Goal: Transaction & Acquisition: Purchase product/service

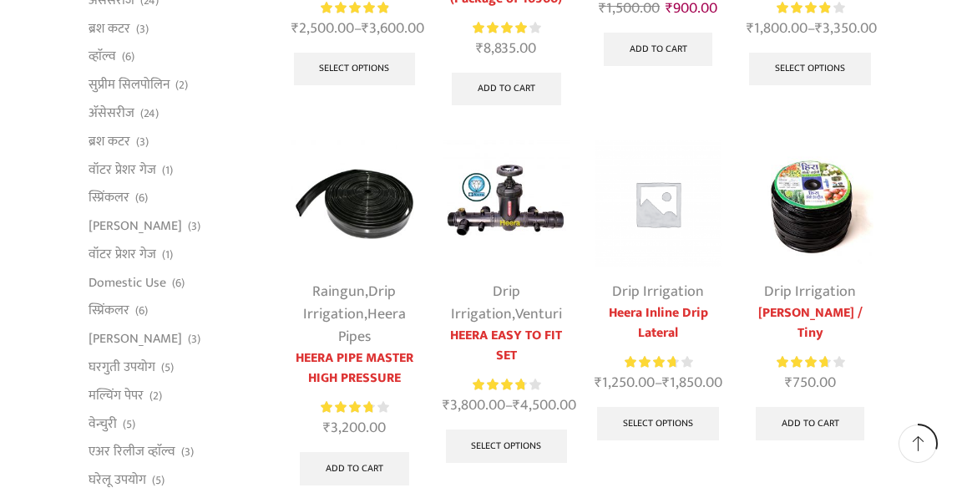
scroll to position [448, 0]
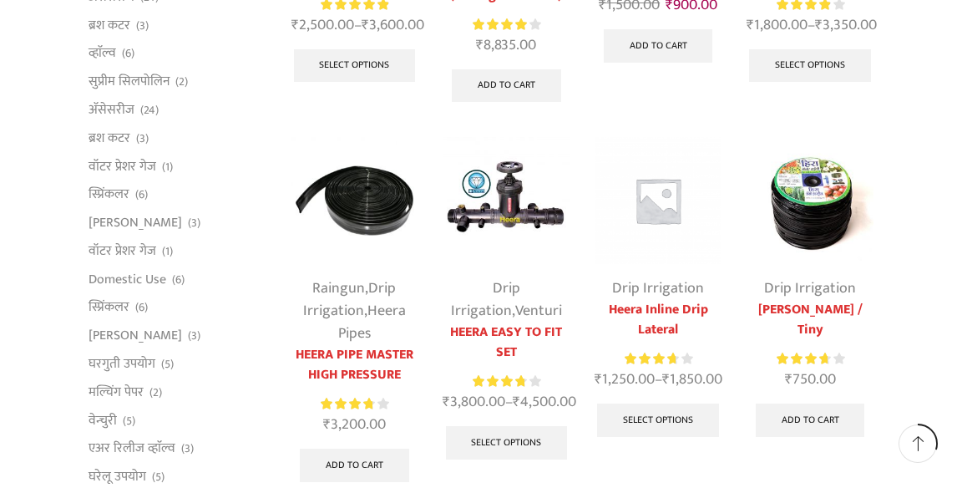
click at [833, 215] on img at bounding box center [810, 200] width 127 height 127
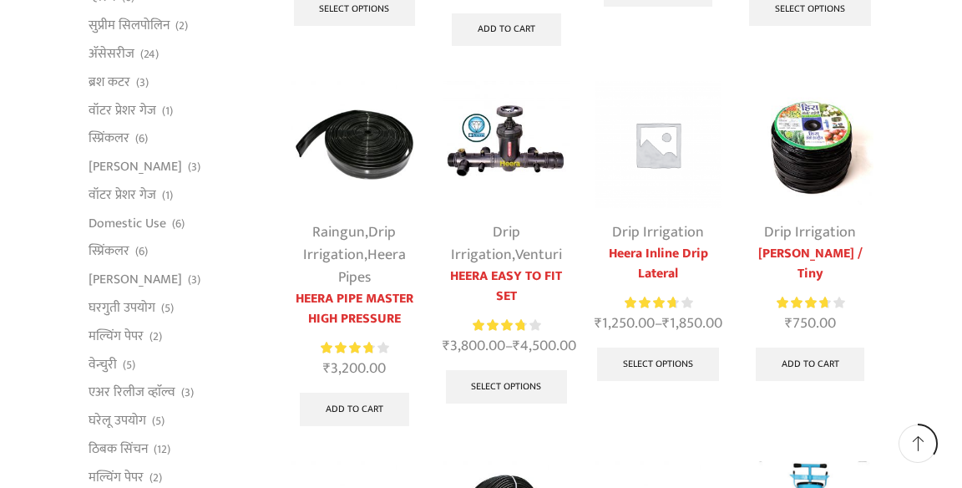
scroll to position [529, 0]
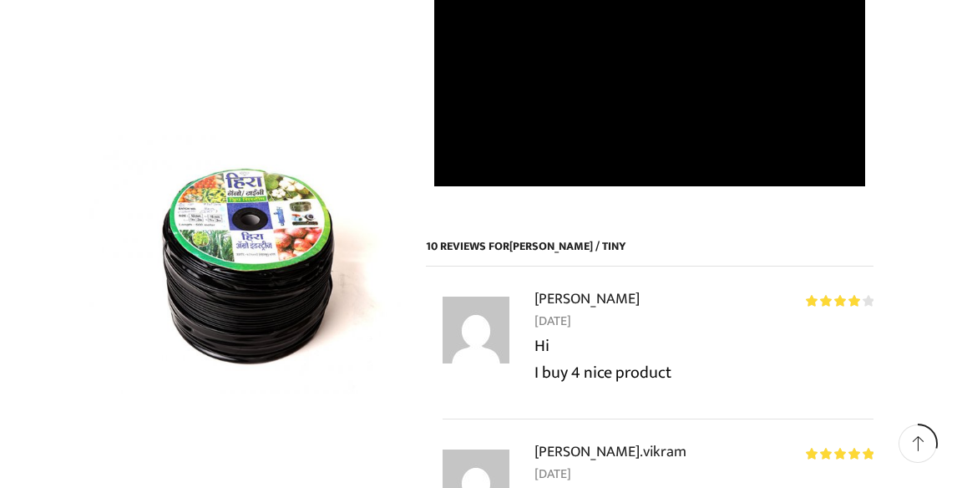
scroll to position [1164, 0]
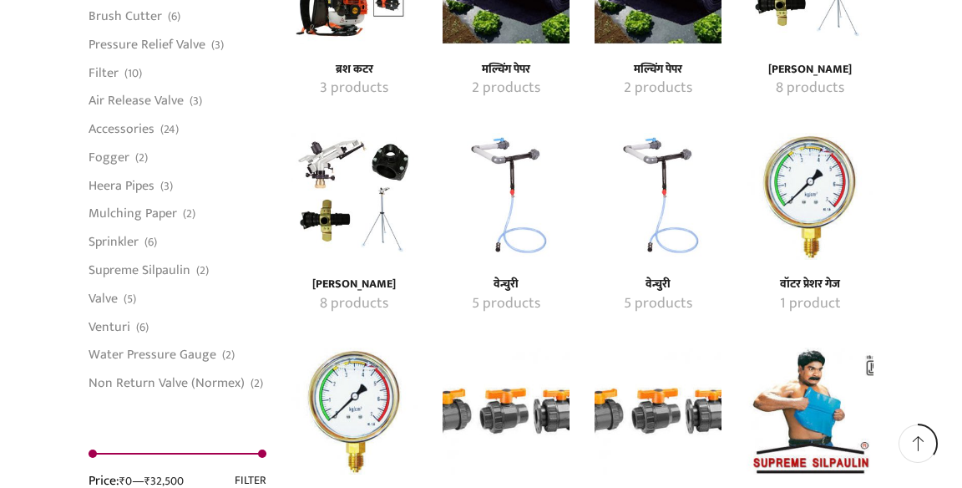
scroll to position [1403, 0]
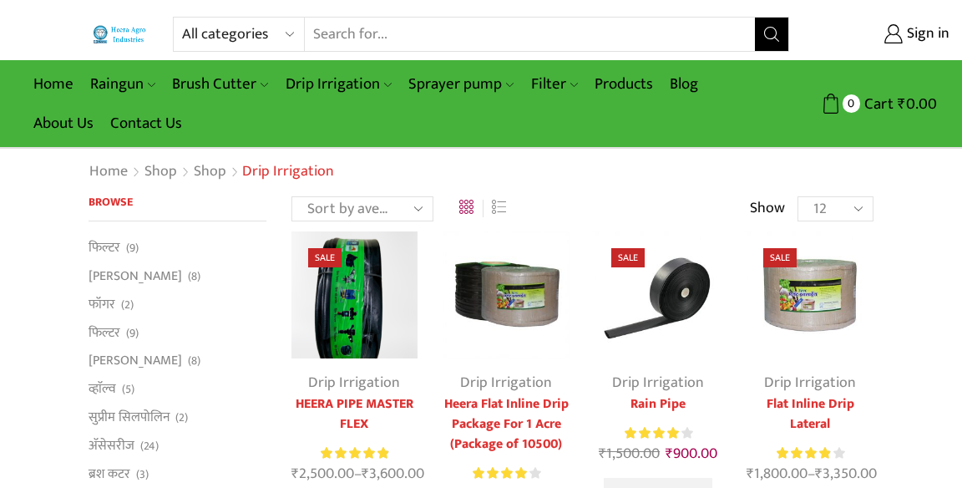
click at [933, 38] on span "Sign in" at bounding box center [926, 34] width 47 height 22
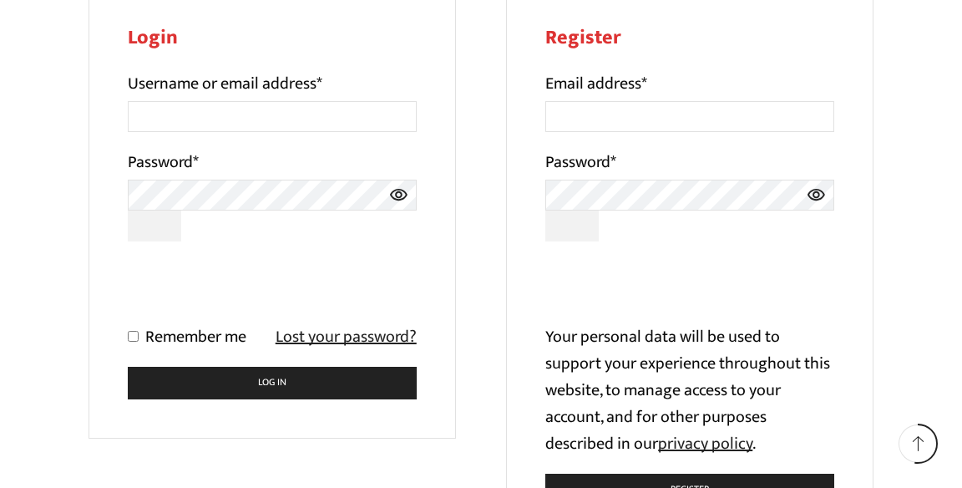
scroll to position [252, 0]
click at [356, 122] on input "Username or email address *" at bounding box center [272, 116] width 289 height 31
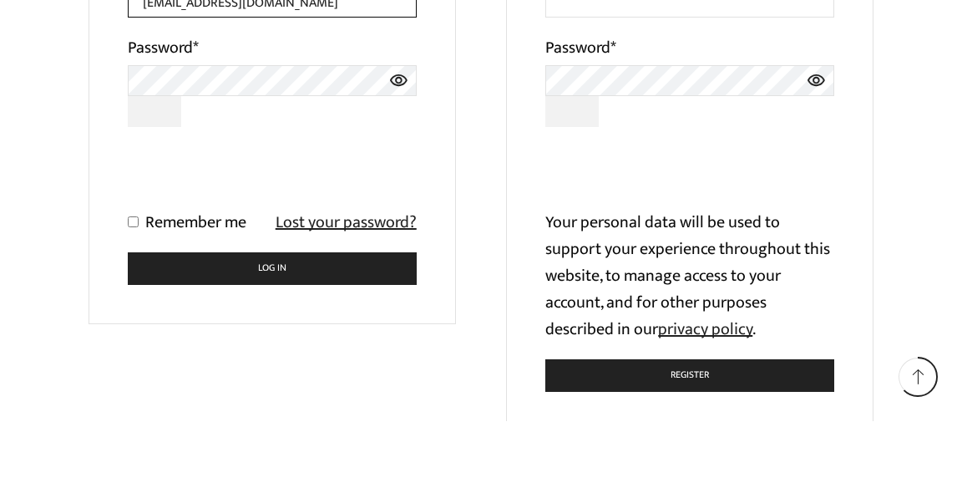
scroll to position [301, 0]
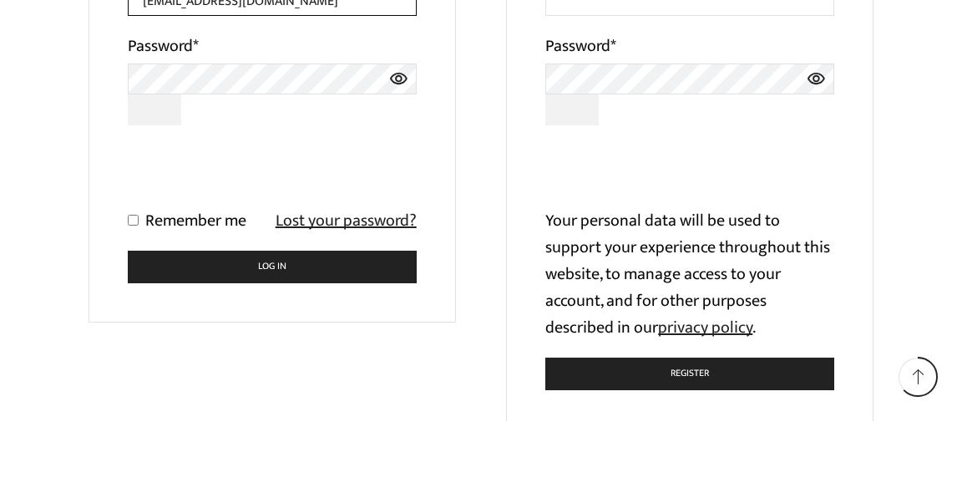
type input "anilvilas290@gmail.com"
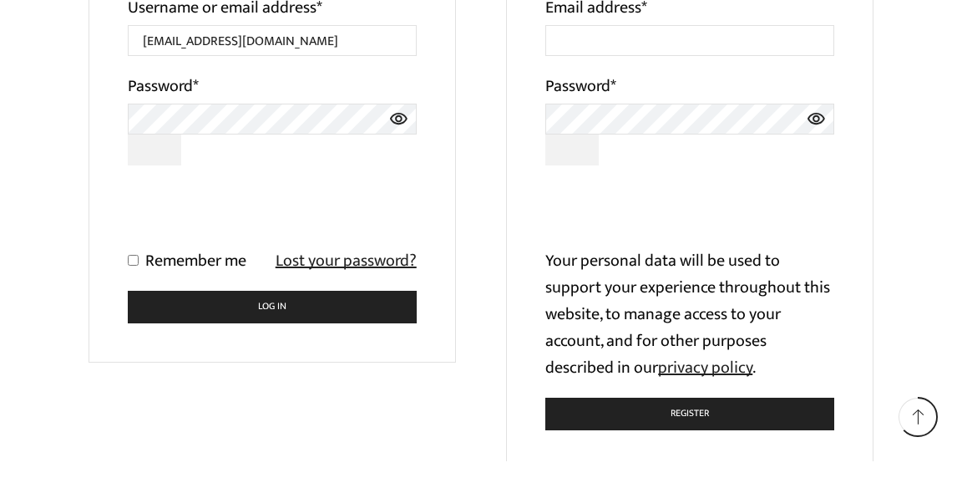
click at [400, 145] on icon at bounding box center [398, 145] width 19 height 31
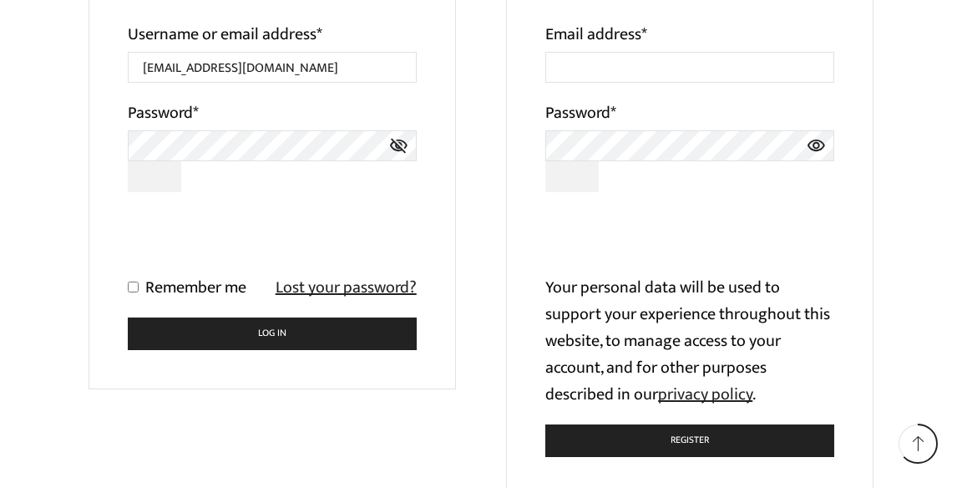
click at [255, 335] on button "Log in" at bounding box center [272, 333] width 289 height 33
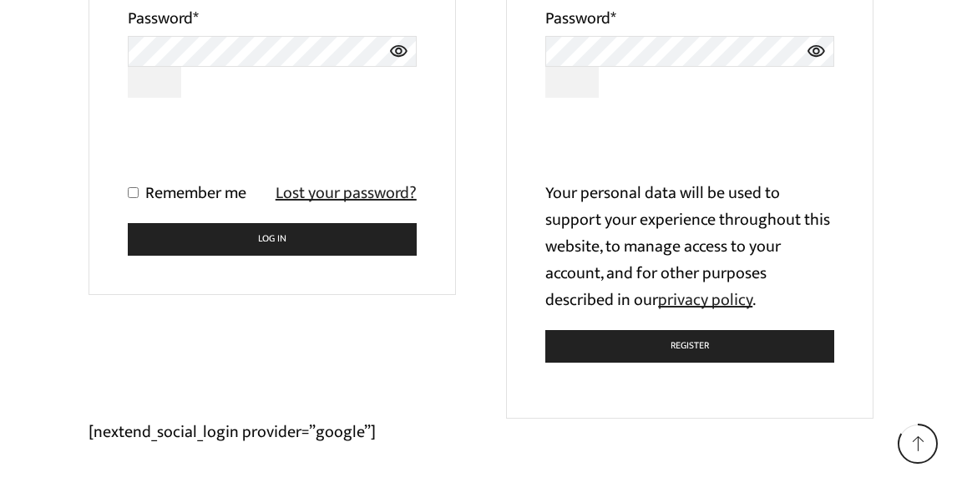
scroll to position [446, 0]
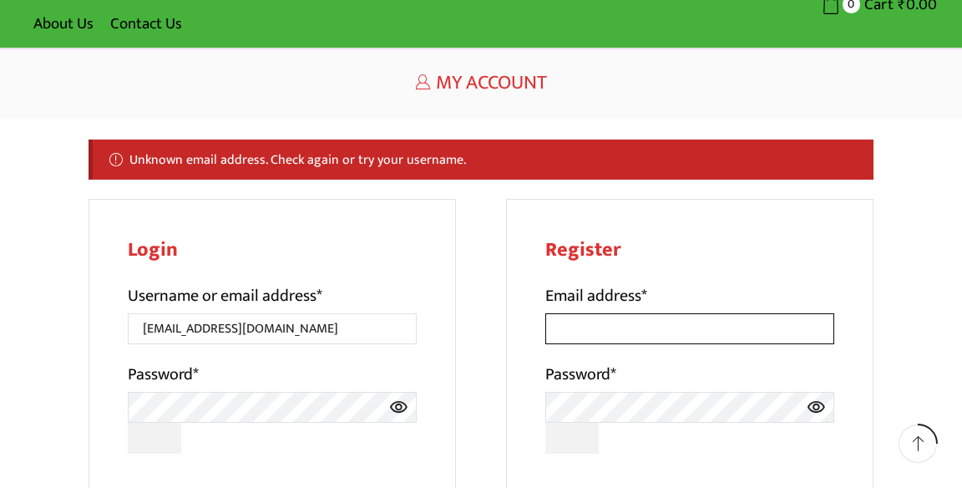
click at [720, 313] on input "Email address *" at bounding box center [689, 328] width 289 height 31
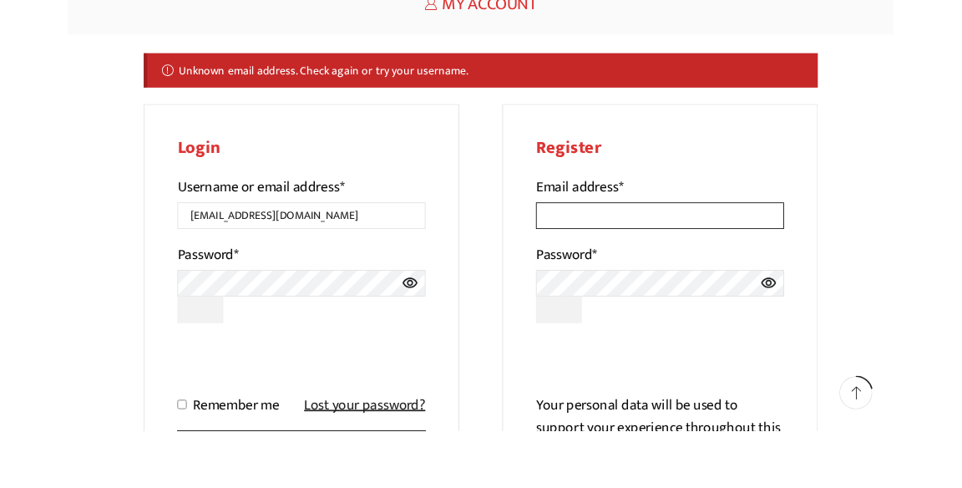
scroll to position [113, 0]
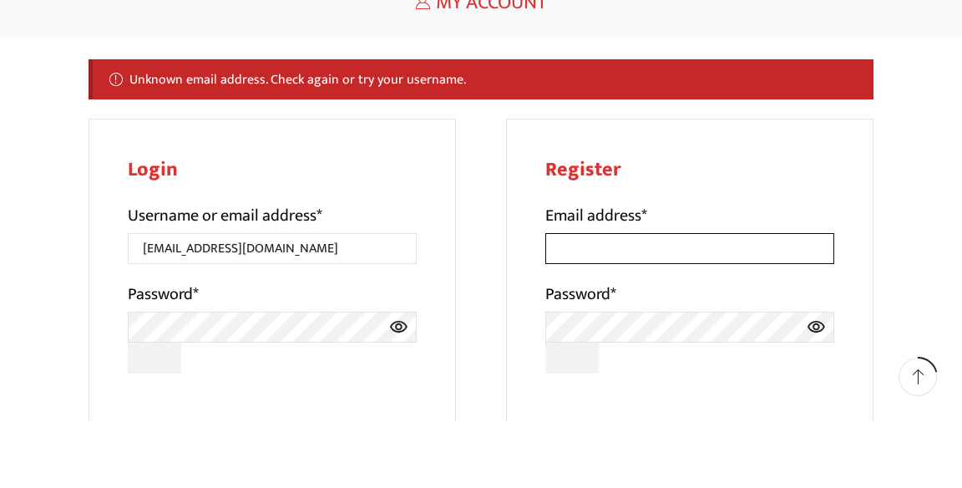
type input "[EMAIL_ADDRESS][DOMAIN_NAME]"
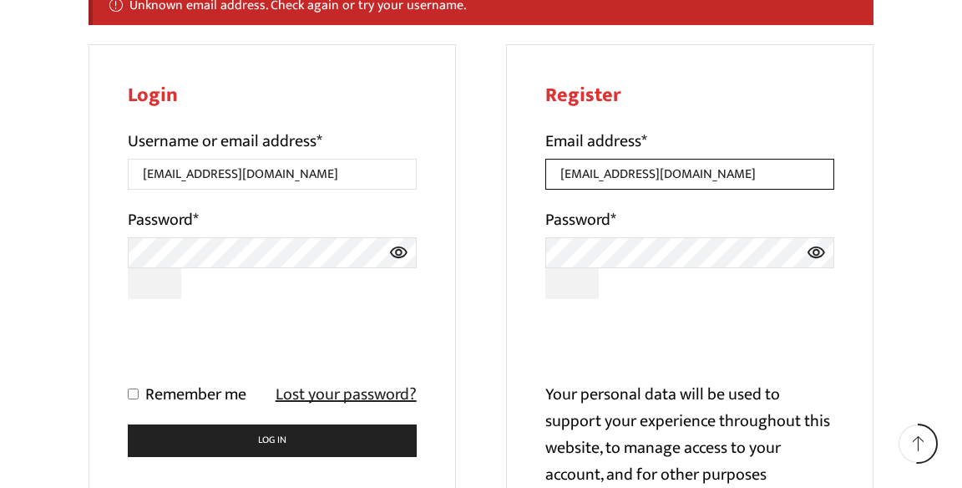
scroll to position [281, 0]
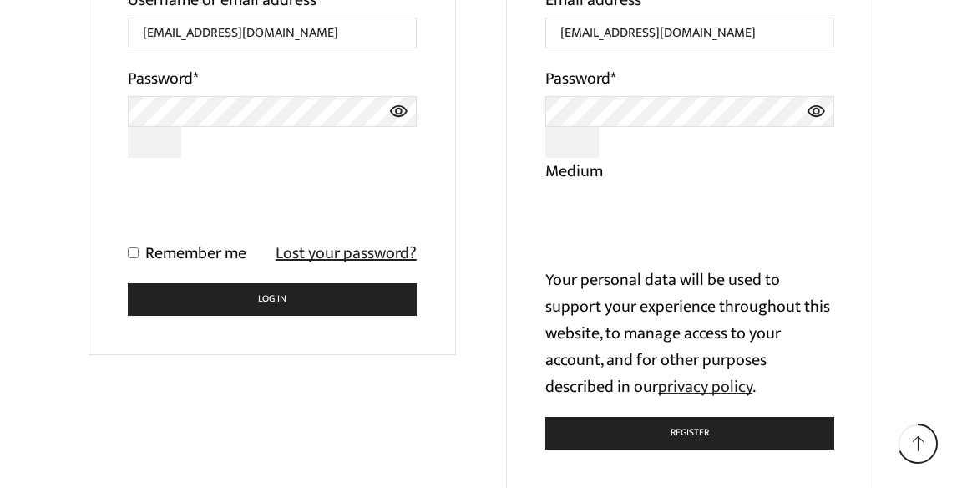
scroll to position [399, 0]
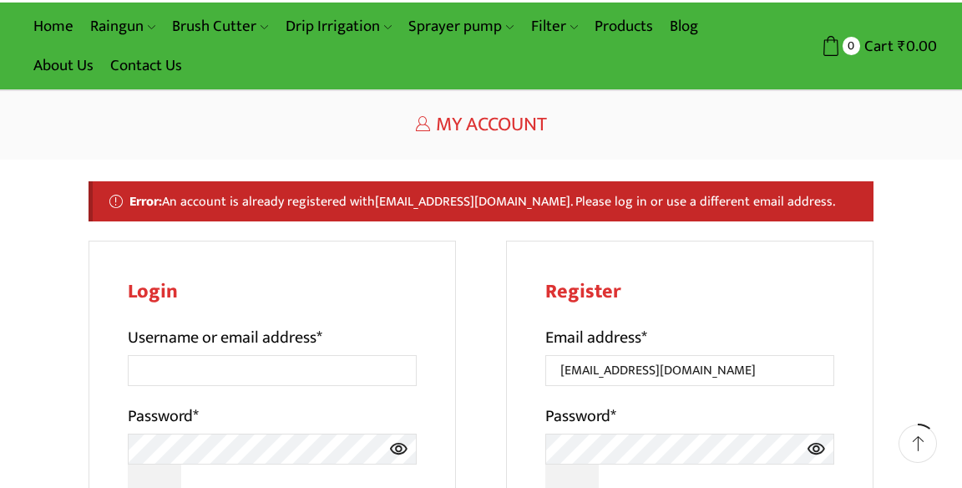
scroll to position [58, 0]
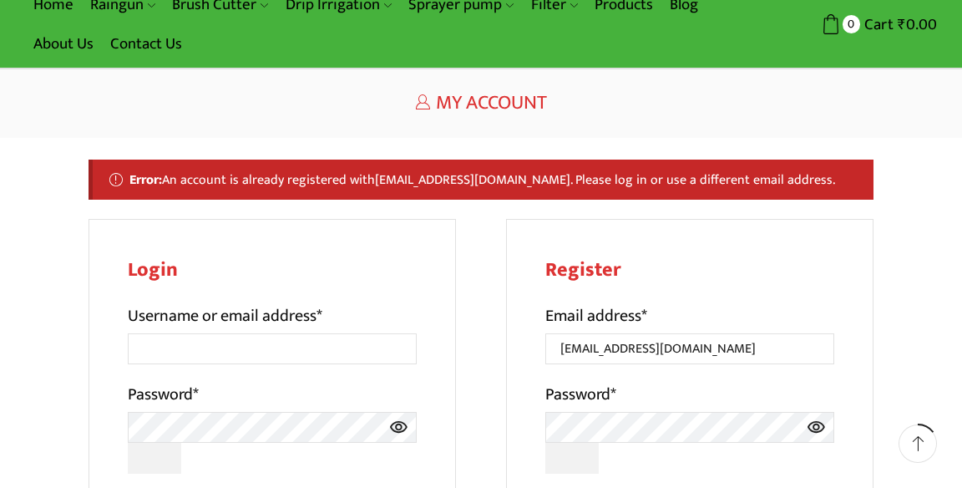
click at [272, 324] on label "Username or email address *" at bounding box center [225, 315] width 195 height 27
click at [272, 333] on input "Username or email address *" at bounding box center [272, 348] width 289 height 31
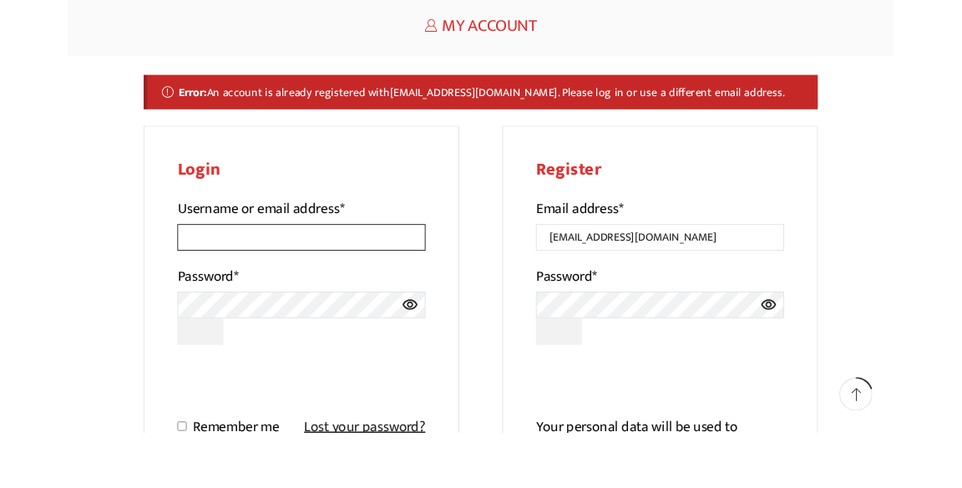
scroll to position [93, 0]
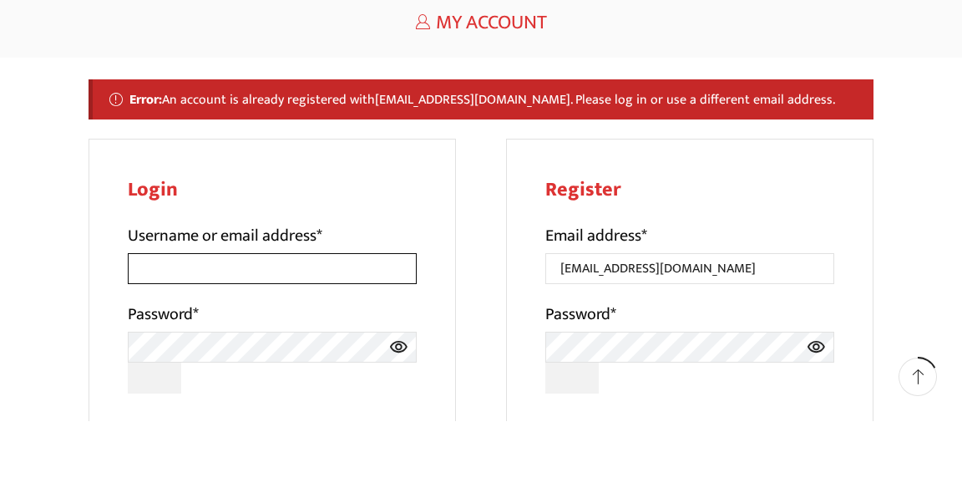
type input "[EMAIL_ADDRESS][DOMAIN_NAME]"
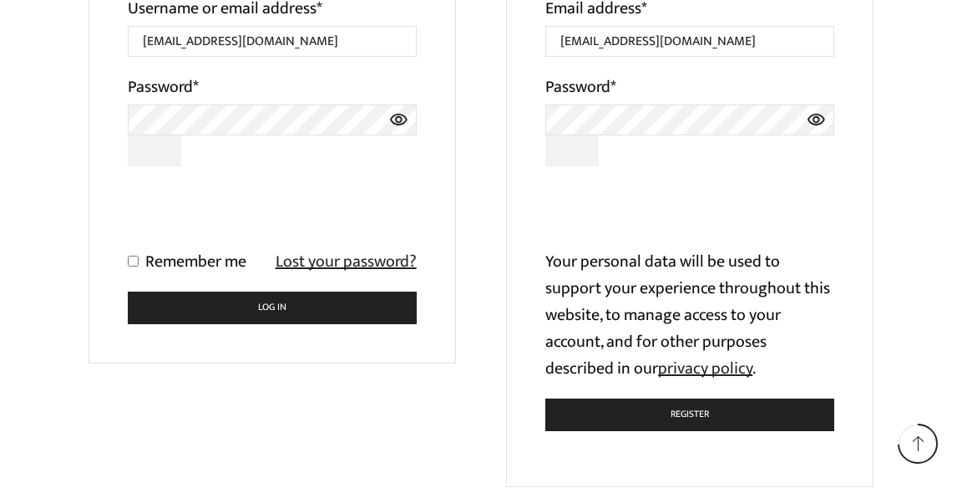
scroll to position [379, 0]
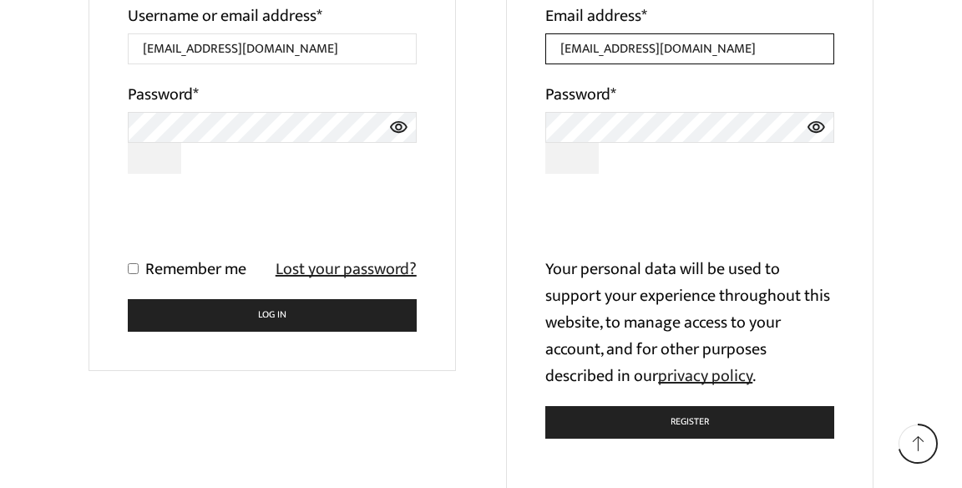
click at [791, 57] on input "kodicherlaanil111@gmail.com" at bounding box center [689, 48] width 289 height 31
type input "k"
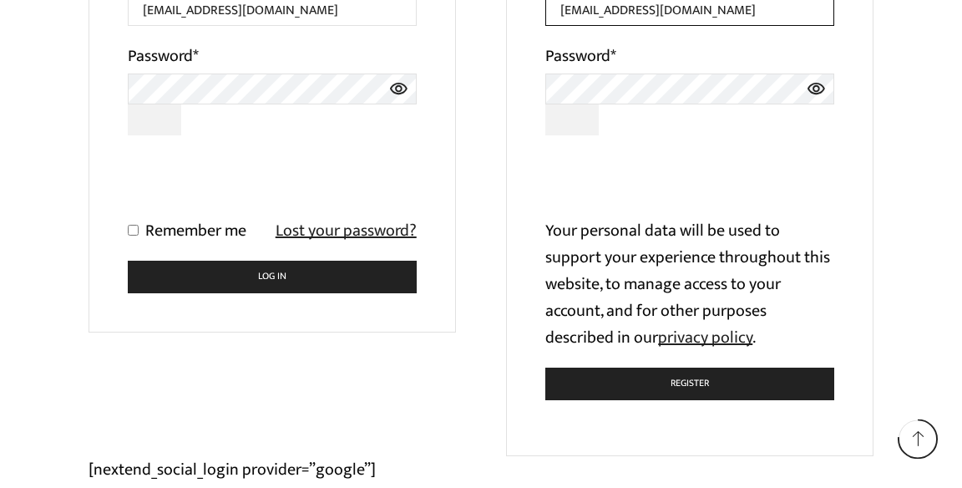
type input "anilvilas290@gmail.com"
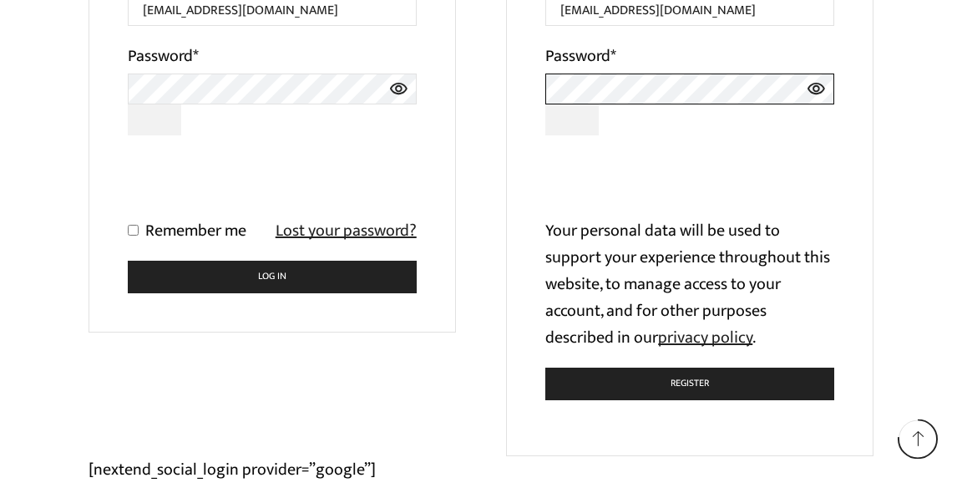
scroll to position [413, 0]
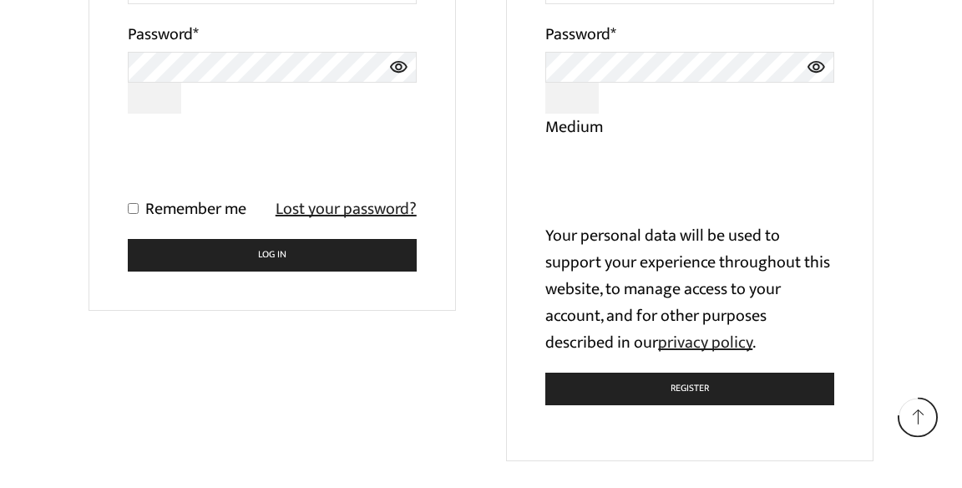
click at [814, 92] on icon at bounding box center [816, 93] width 19 height 31
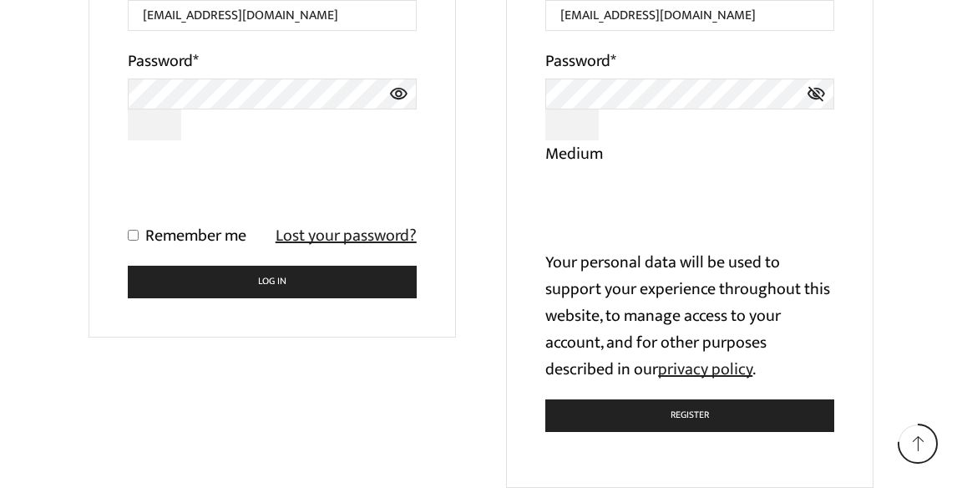
click at [867, 28] on div "Register Email address * anilvilas290@gmail.com Password * Medium 0cAFcWeA76U3b…" at bounding box center [689, 187] width 367 height 602
click at [727, 418] on button "Register" at bounding box center [689, 415] width 289 height 33
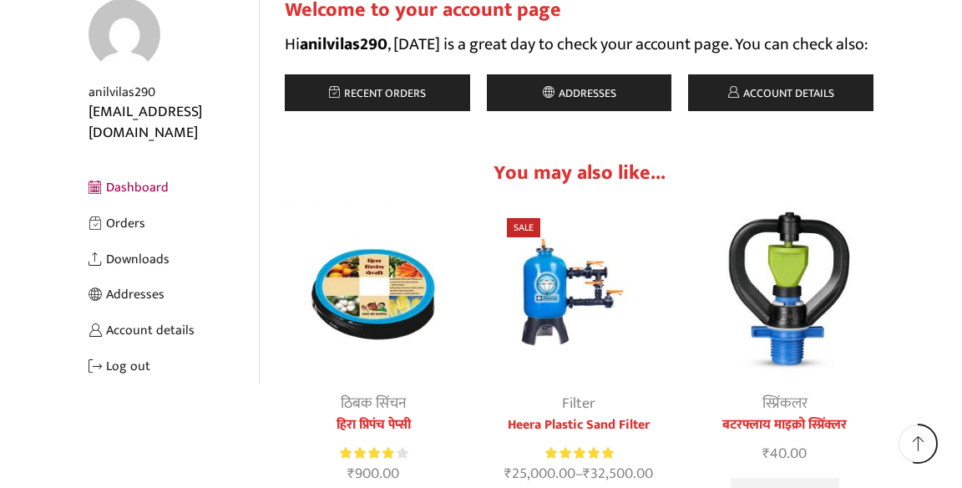
scroll to position [240, 0]
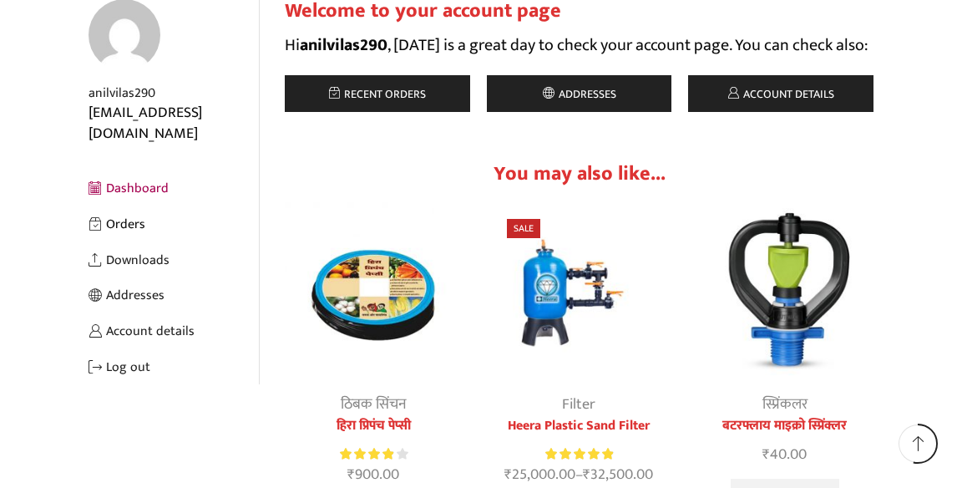
click at [119, 206] on link "Orders" at bounding box center [174, 224] width 170 height 36
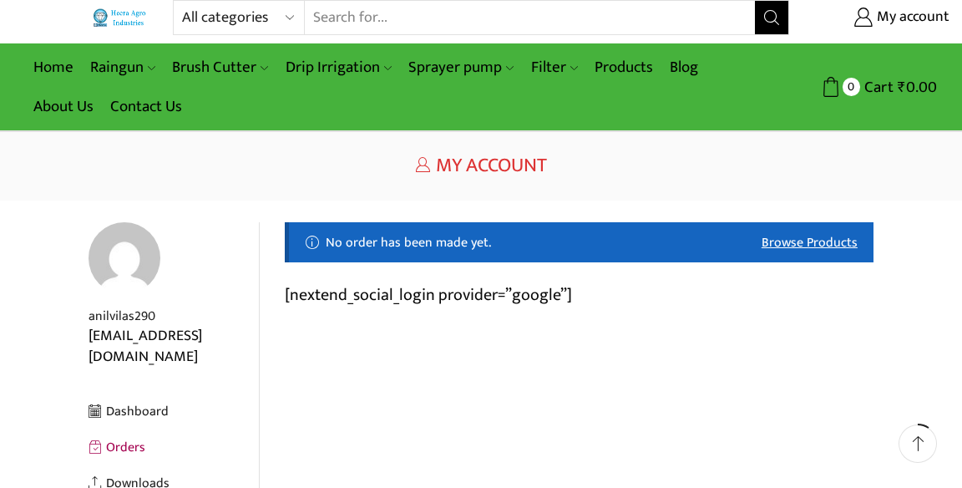
scroll to position [11, 0]
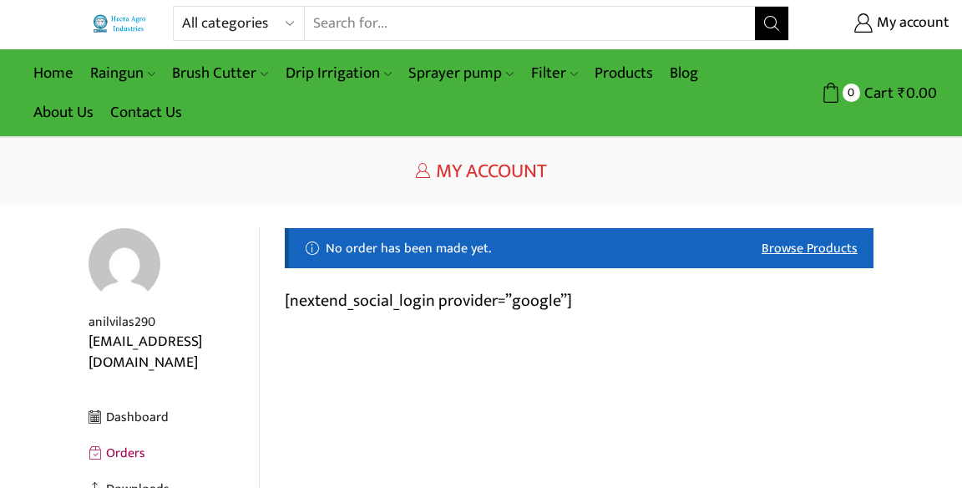
click at [838, 247] on link "Browse products" at bounding box center [810, 248] width 96 height 19
click at [841, 244] on link "Browse products" at bounding box center [810, 248] width 96 height 19
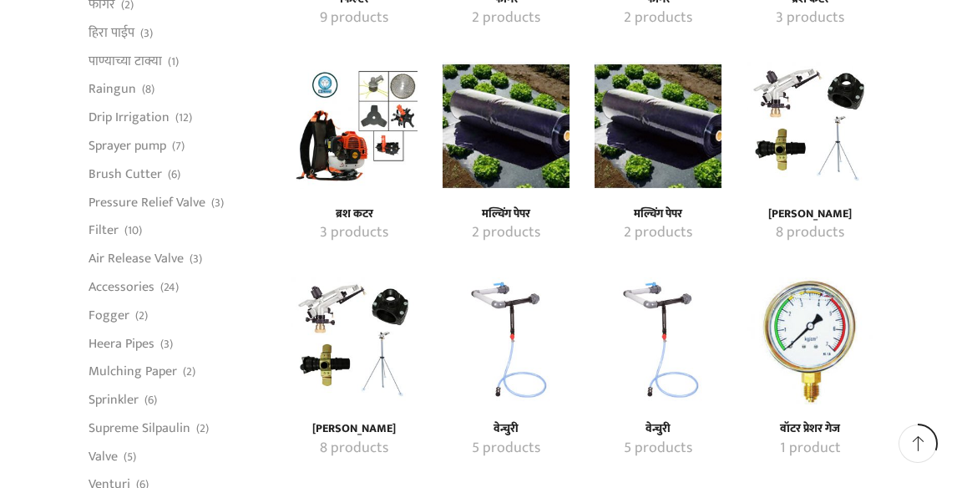
scroll to position [1260, 0]
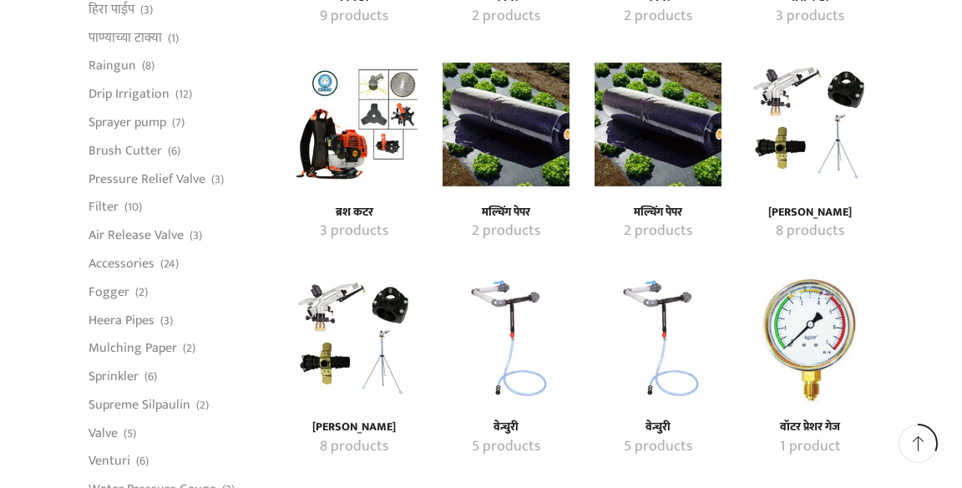
click at [520, 331] on img "Visit product category वेन्चुरी" at bounding box center [506, 339] width 127 height 127
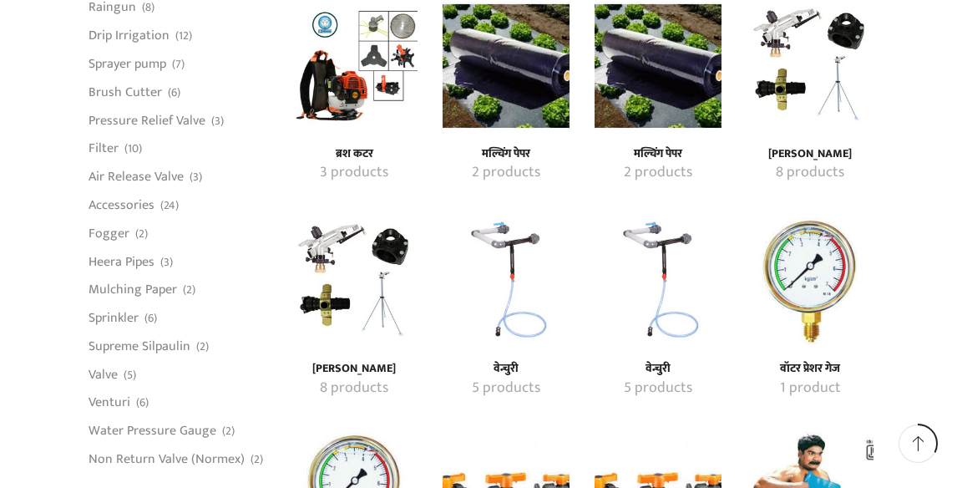
scroll to position [1340, 0]
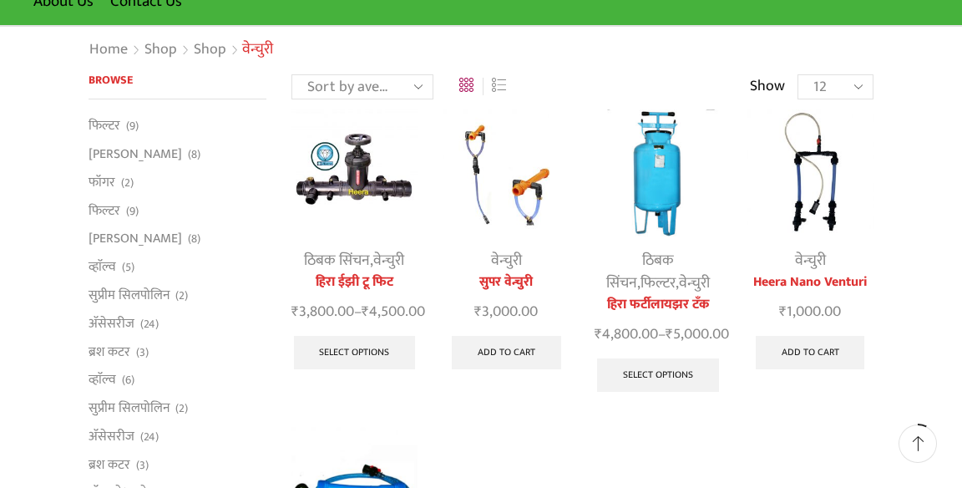
scroll to position [129, 0]
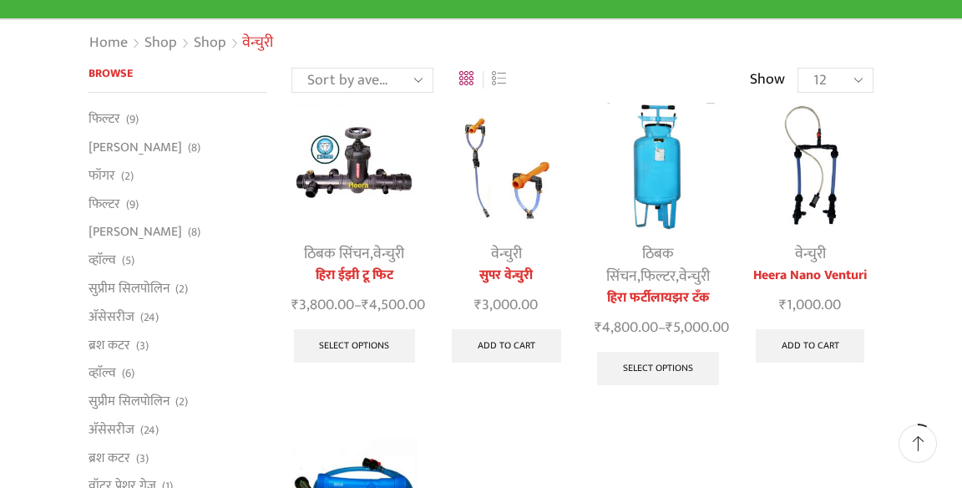
click at [346, 285] on link "हिरा ईझी टू फिट" at bounding box center [354, 276] width 127 height 20
click at [345, 176] on img at bounding box center [354, 166] width 127 height 127
click at [397, 175] on div at bounding box center [402, 167] width 38 height 44
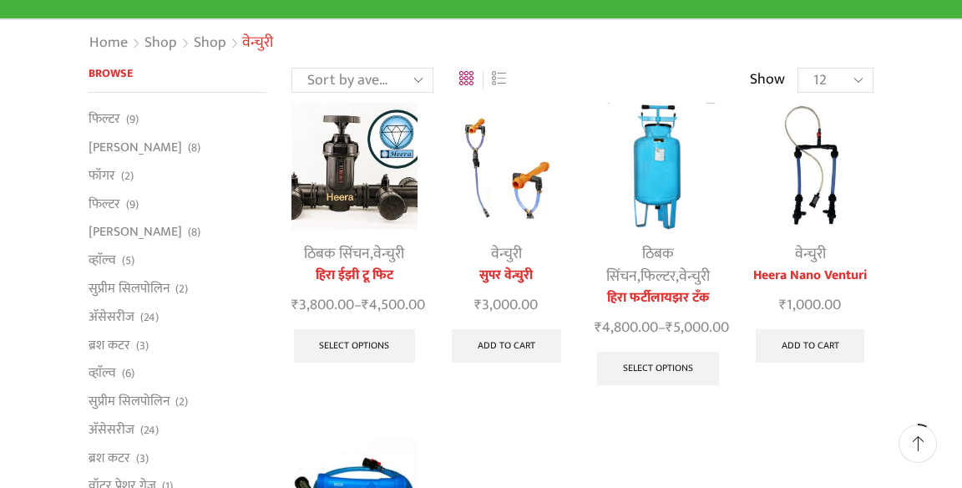
click at [397, 175] on div at bounding box center [402, 167] width 38 height 44
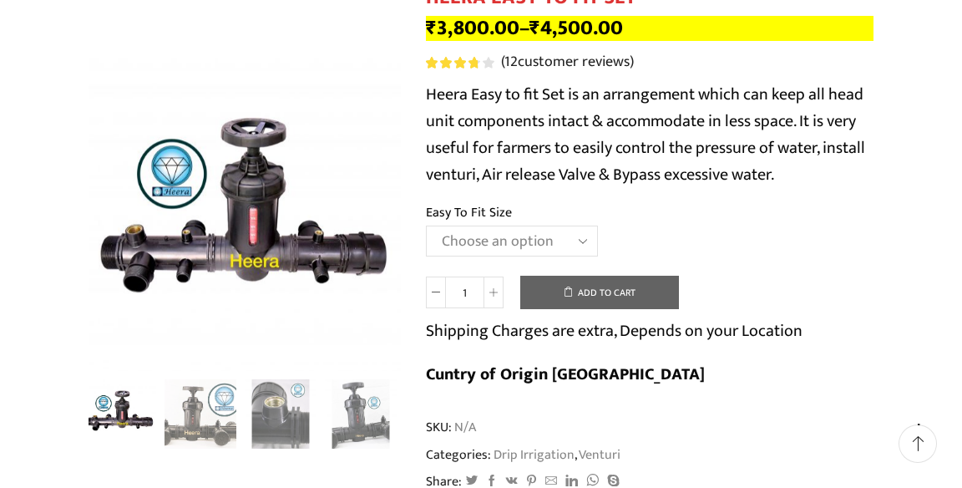
scroll to position [215, 0]
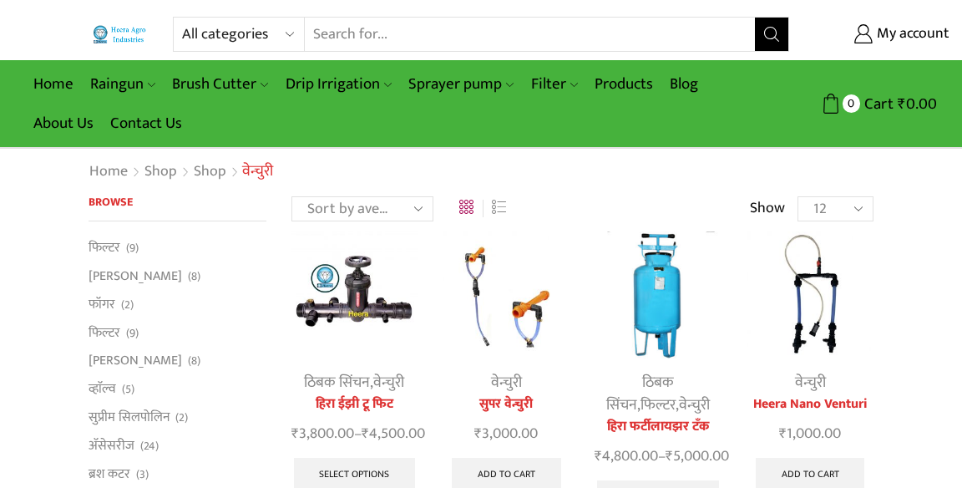
scroll to position [129, 0]
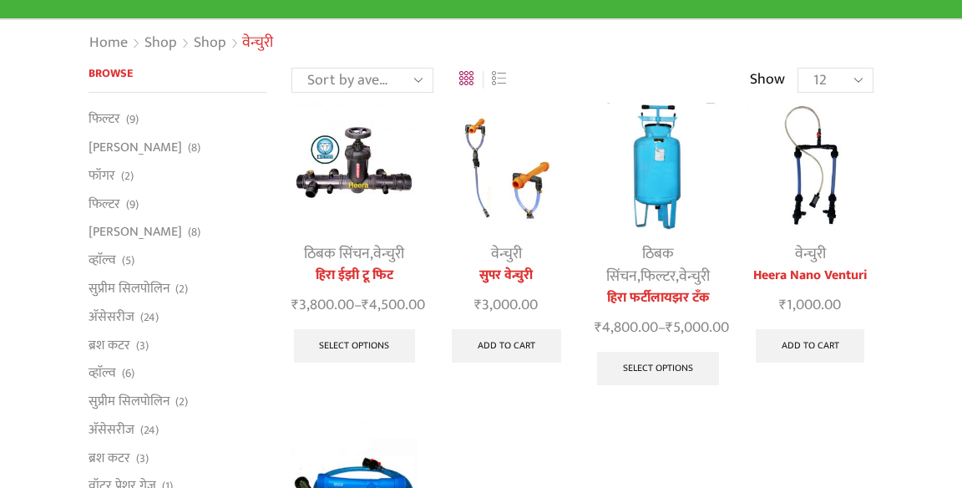
click at [667, 218] on img at bounding box center [658, 166] width 127 height 127
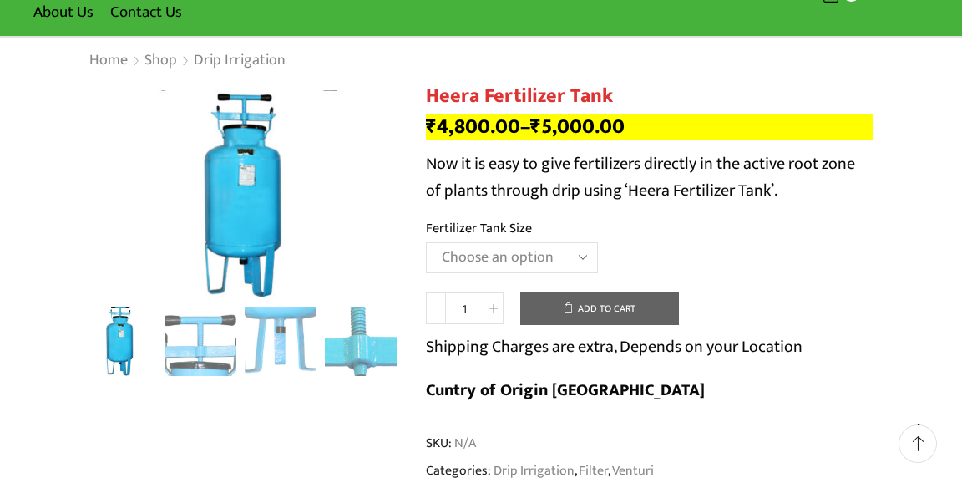
scroll to position [112, 0]
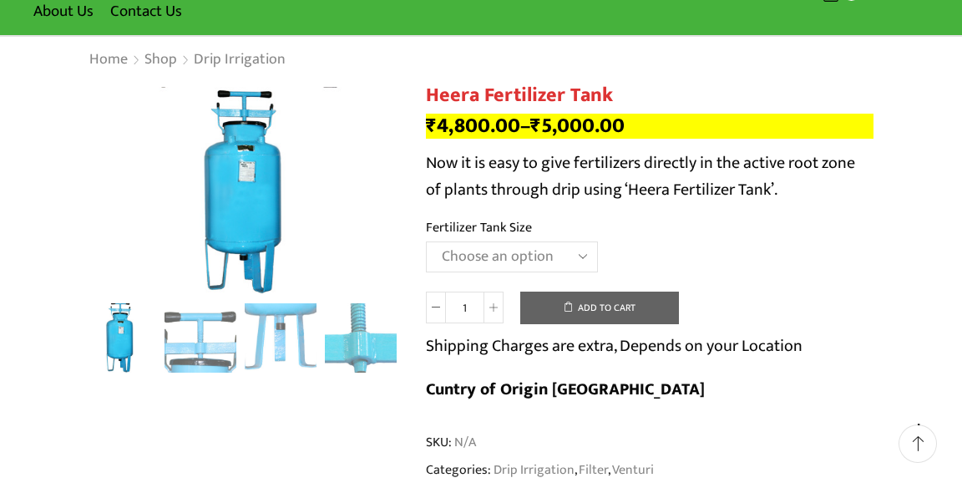
click at [559, 260] on select "Choose an option 90 Litres 120 Litres" at bounding box center [512, 256] width 172 height 31
click at [426, 241] on select "Choose an option 90 Litres 120 Litres" at bounding box center [512, 256] width 172 height 31
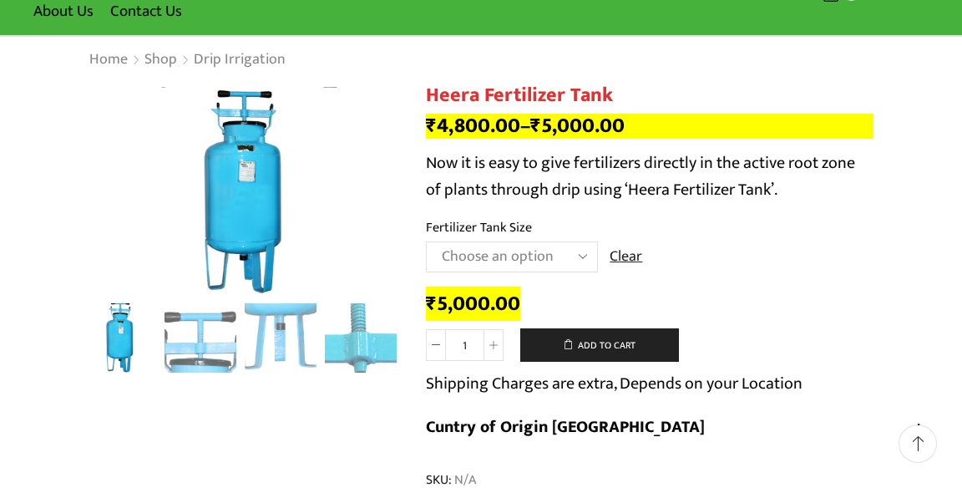
click at [581, 260] on select "Choose an option 90 Litres 120 Litres" at bounding box center [512, 256] width 172 height 31
click at [426, 241] on select "Choose an option 90 Litres 120 Litres" at bounding box center [512, 256] width 172 height 31
click at [575, 261] on select "Choose an option 90 Litres 120 Litres" at bounding box center [512, 256] width 172 height 31
select select "120 Litres"
click at [426, 241] on select "Choose an option 90 Litres 120 Litres" at bounding box center [512, 256] width 172 height 31
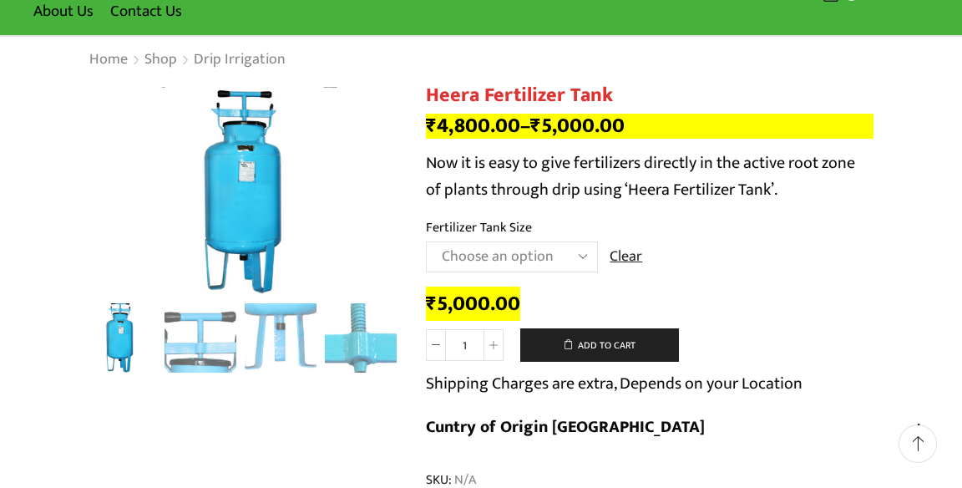
click at [626, 344] on button "Add to cart" at bounding box center [599, 344] width 159 height 33
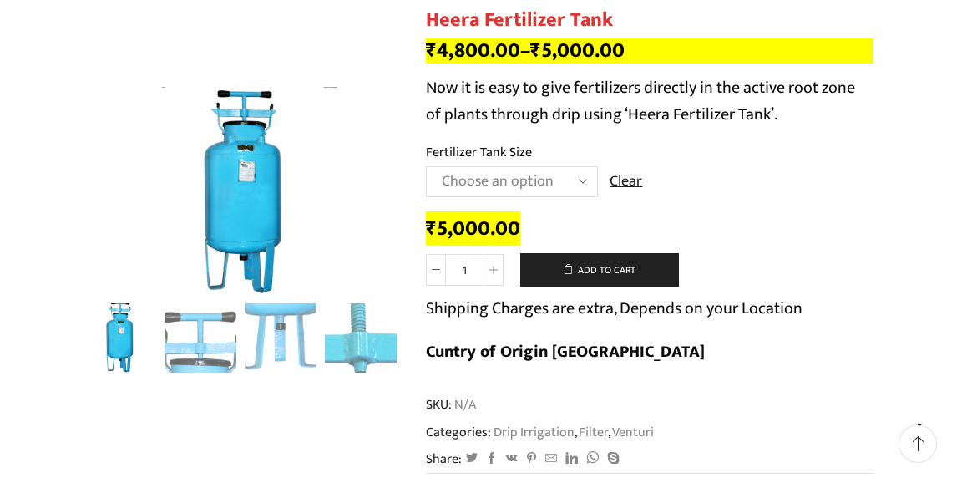
scroll to position [192, 0]
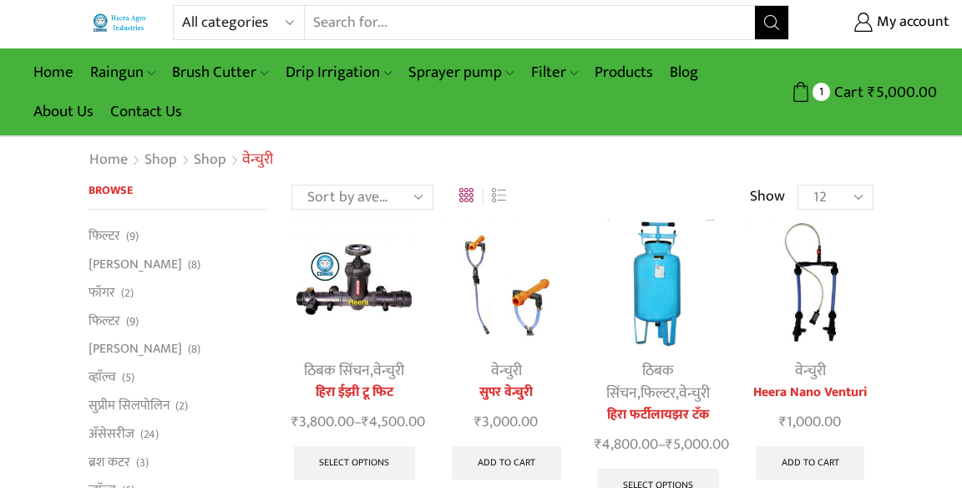
click at [818, 307] on img at bounding box center [810, 283] width 127 height 127
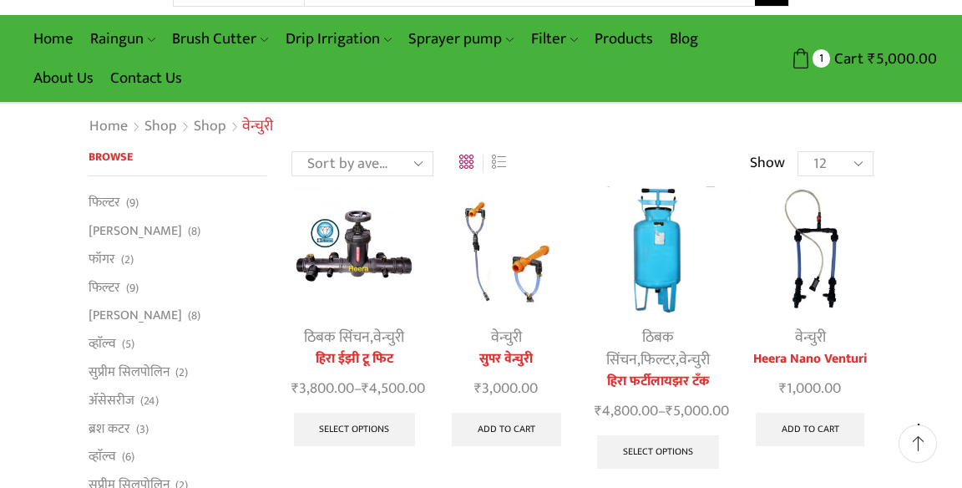
scroll to position [92, 0]
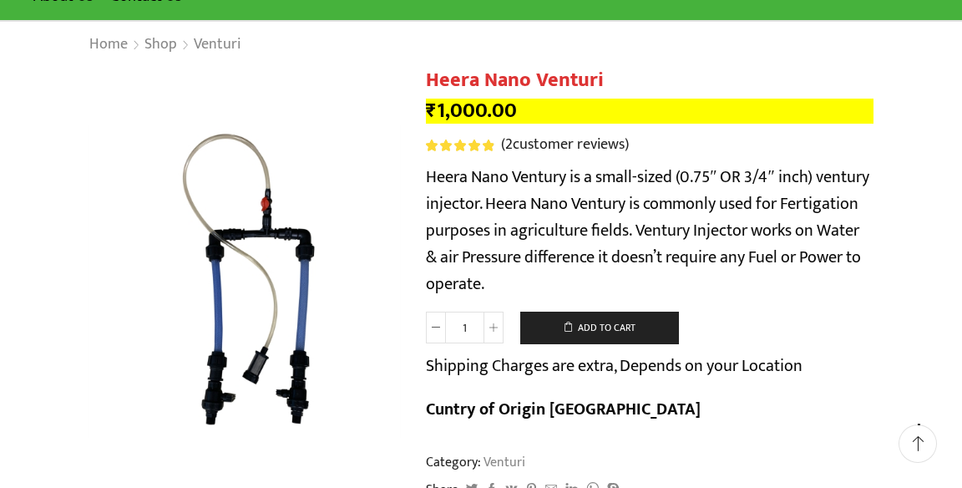
scroll to position [129, 0]
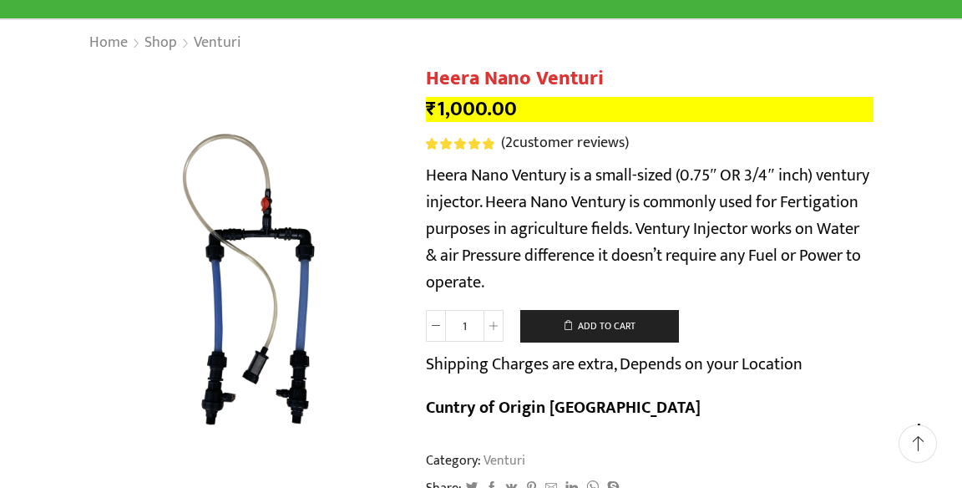
click at [616, 326] on button "Add to cart" at bounding box center [599, 326] width 159 height 33
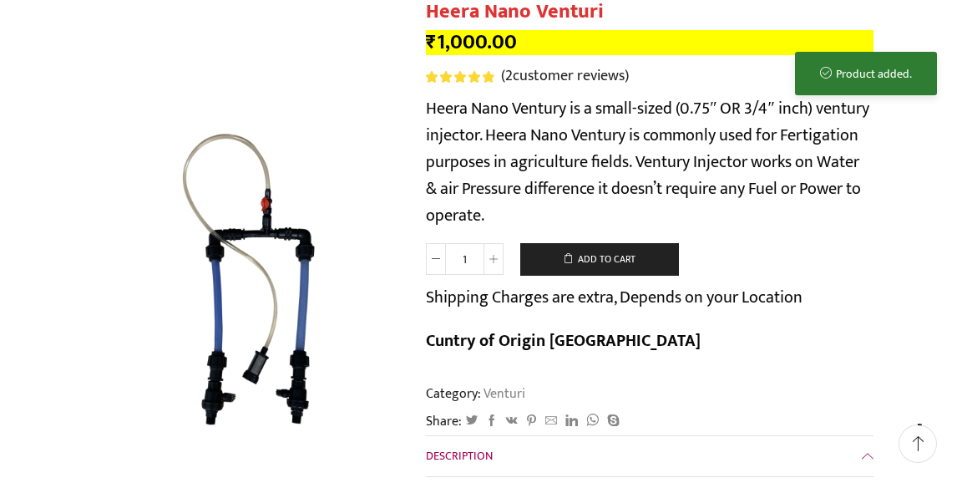
scroll to position [209, 0]
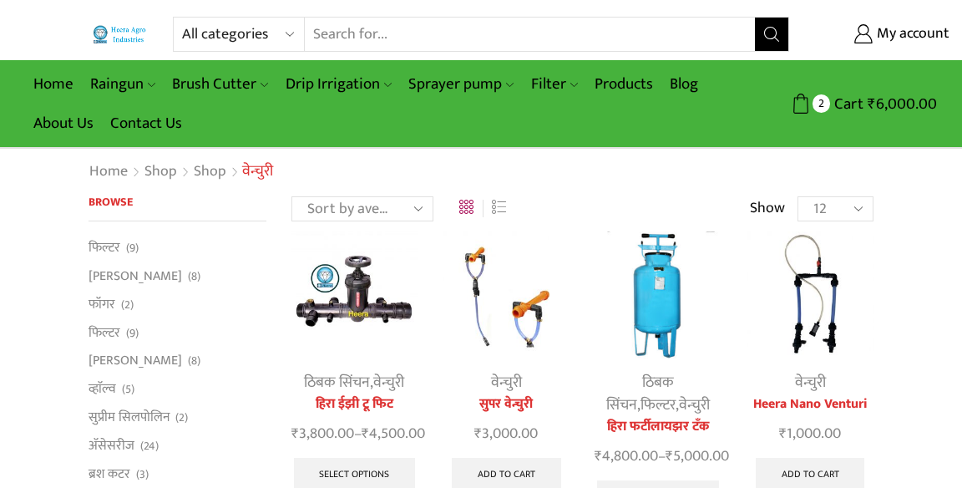
scroll to position [92, 0]
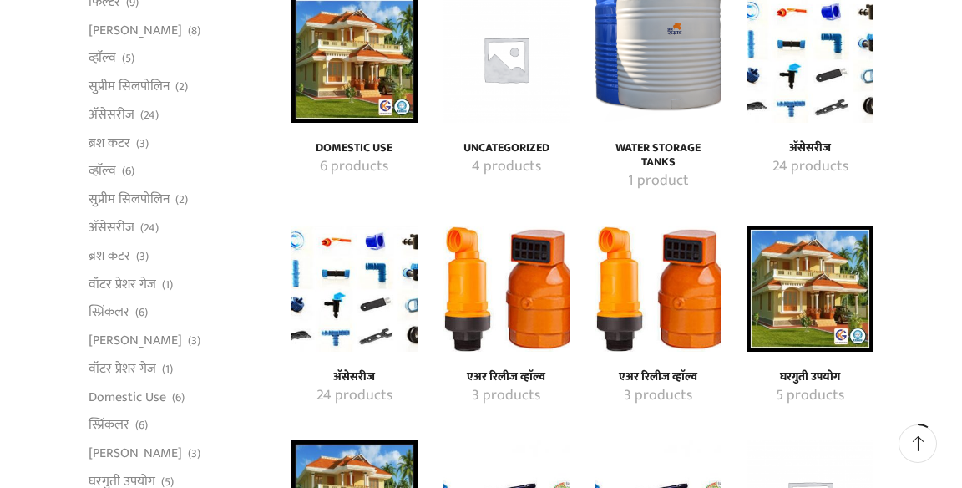
scroll to position [352, 0]
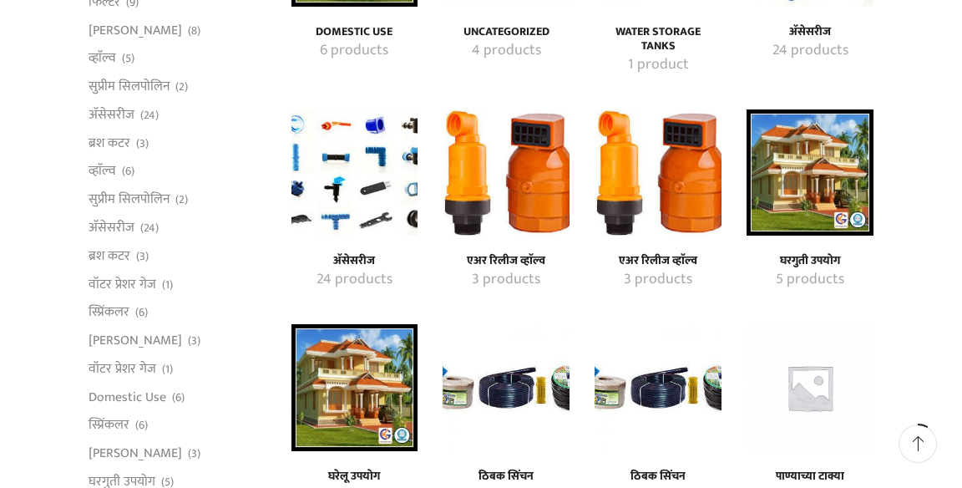
click at [528, 406] on img "Visit product category ठिबक सिंचन" at bounding box center [506, 387] width 127 height 127
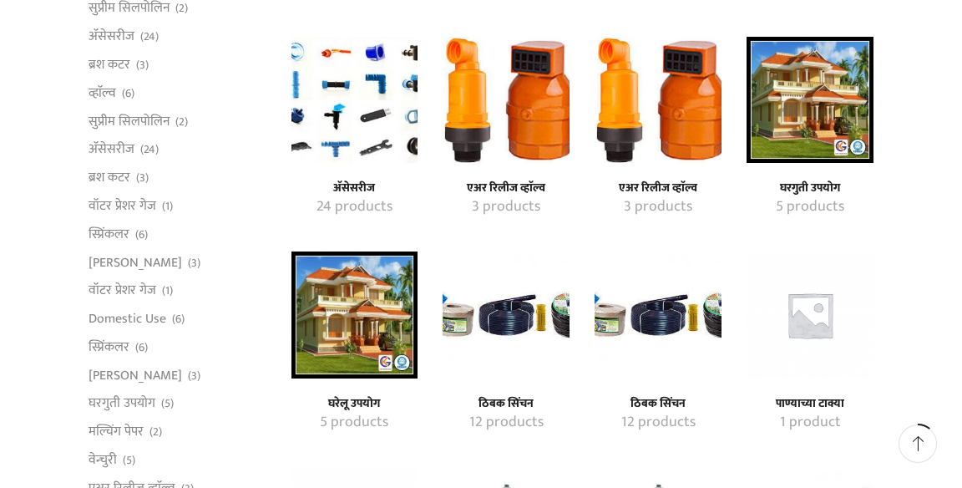
scroll to position [432, 0]
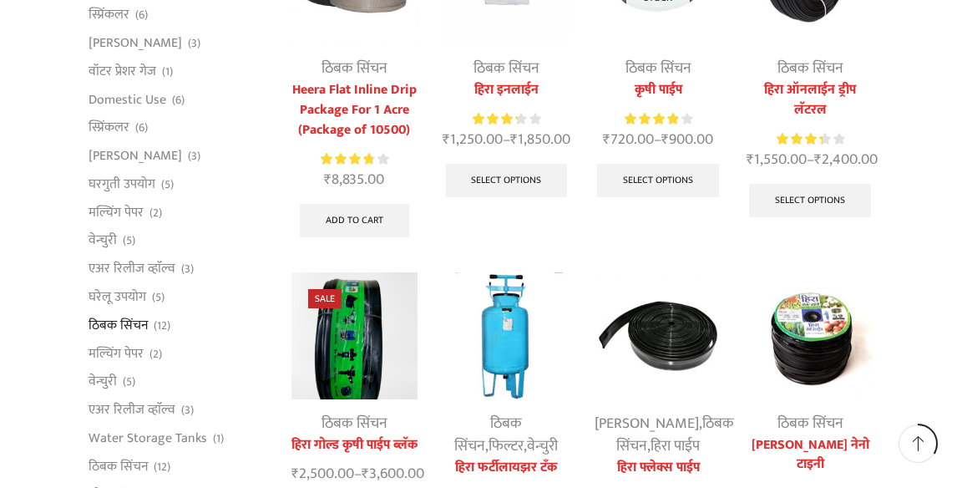
scroll to position [638, 0]
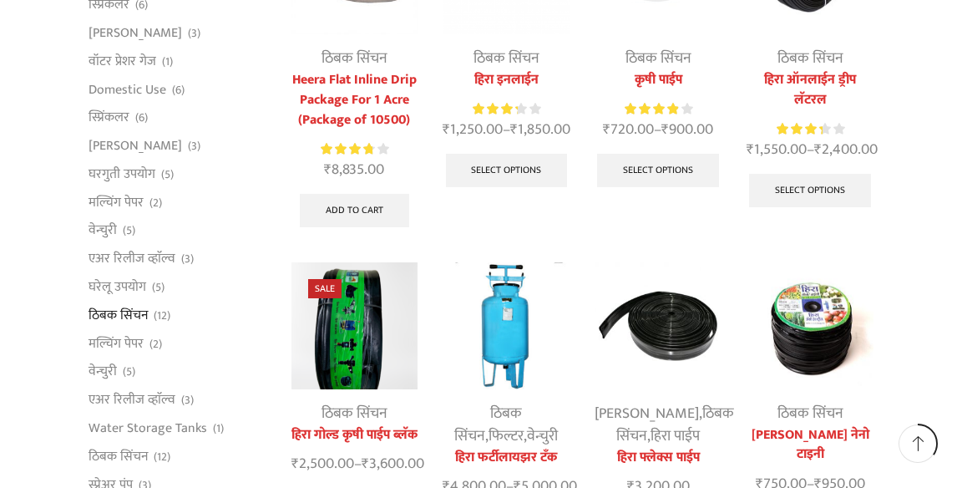
click at [832, 369] on img at bounding box center [810, 325] width 127 height 127
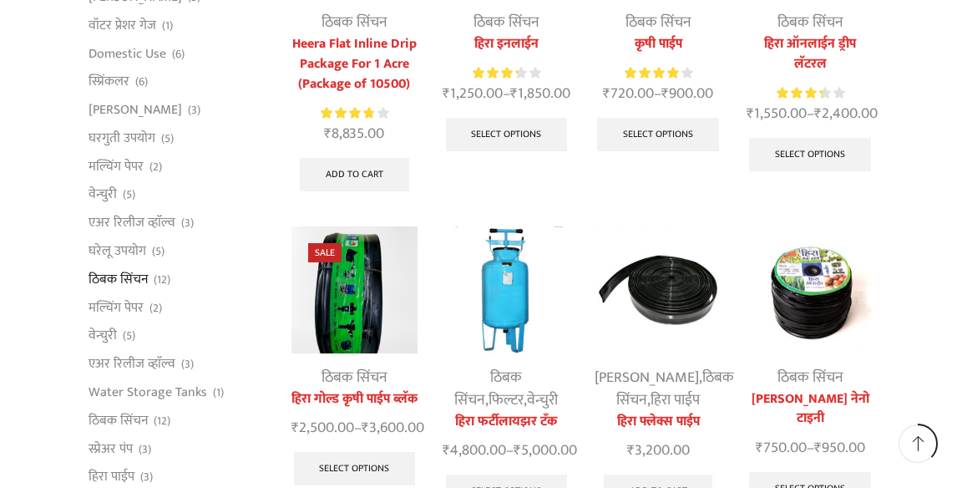
scroll to position [718, 0]
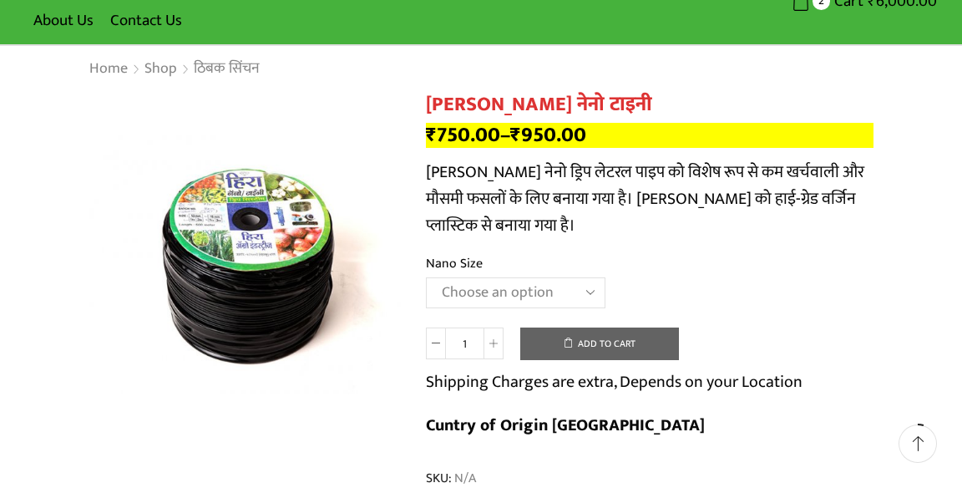
scroll to position [104, 0]
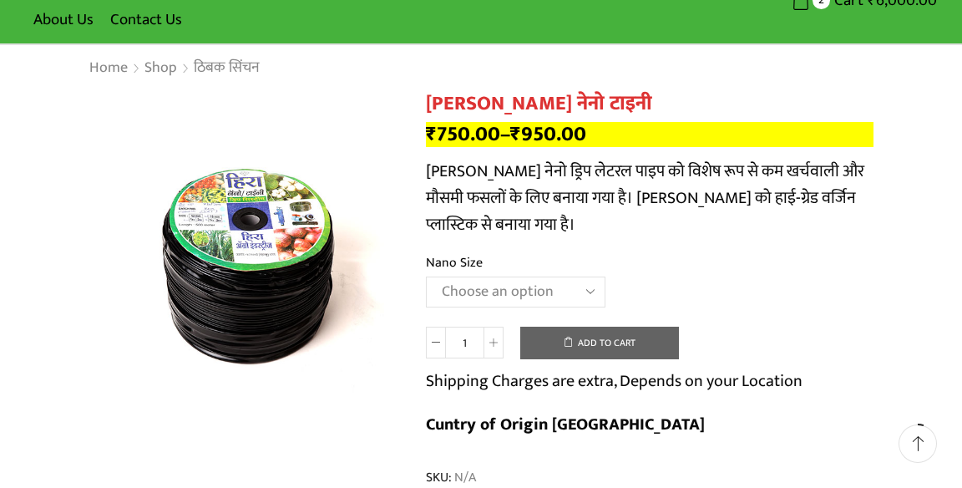
click at [570, 291] on select "Choose an option Gold 16 MM 1 feet 16 MM 1 feet Nano 12 MM 2 feet" at bounding box center [516, 291] width 180 height 31
click at [426, 276] on select "Choose an option Gold 16 MM 1 feet 16 MM 1 feet Nano 12 MM 2 feet" at bounding box center [516, 291] width 180 height 31
select select "16 MM 1 feet"
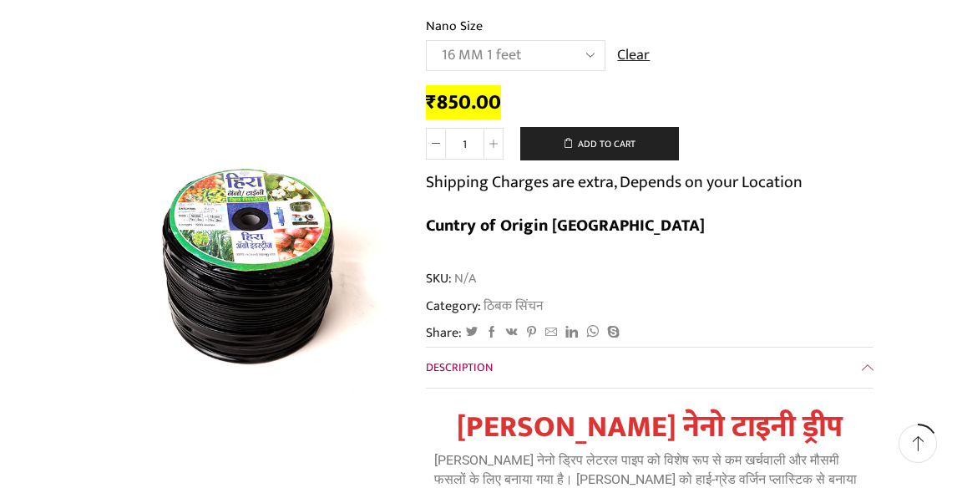
scroll to position [356, 0]
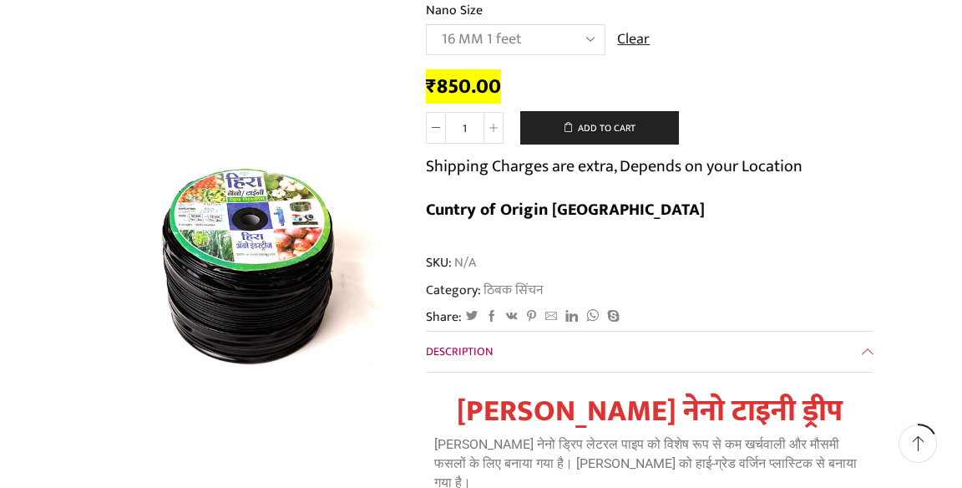
click at [494, 133] on span at bounding box center [494, 128] width 20 height 32
click at [501, 130] on span at bounding box center [494, 128] width 20 height 32
click at [499, 124] on span at bounding box center [494, 128] width 20 height 32
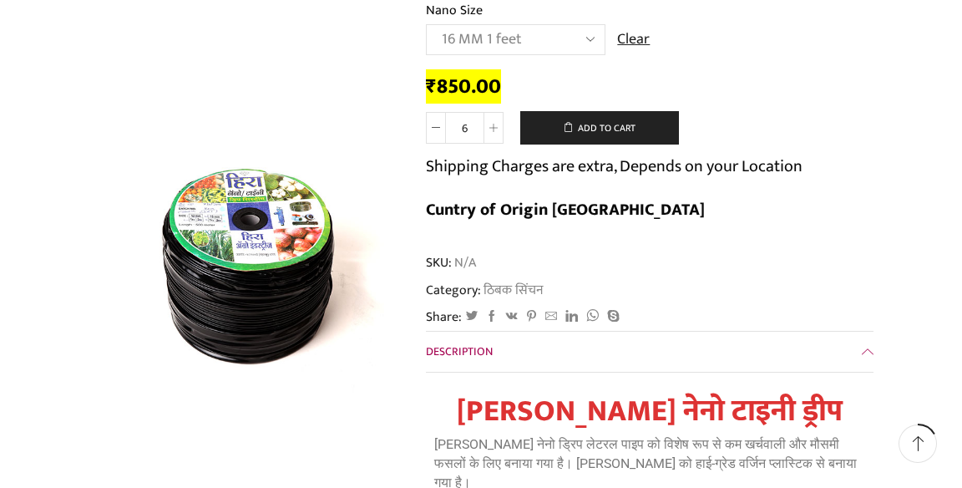
click at [499, 124] on span at bounding box center [494, 128] width 20 height 32
click at [502, 119] on span at bounding box center [494, 128] width 20 height 32
click at [501, 124] on span at bounding box center [494, 128] width 20 height 32
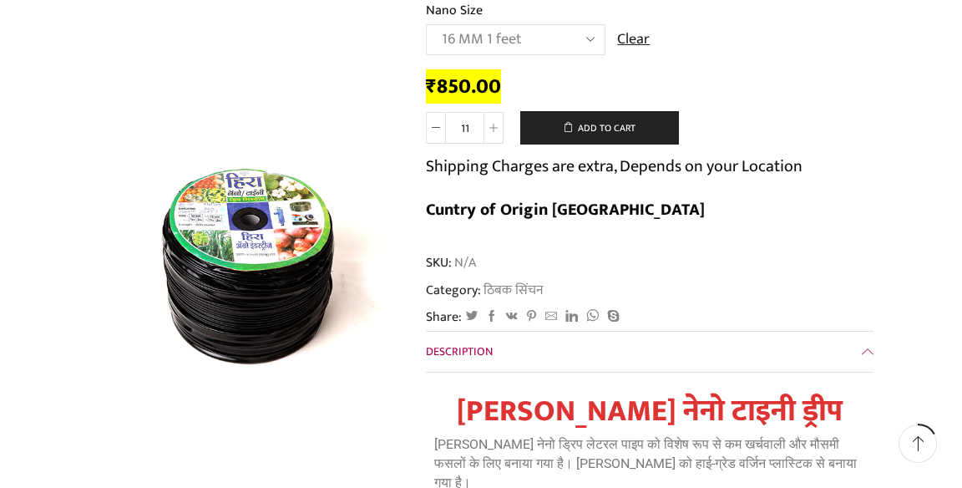
click at [501, 124] on span at bounding box center [494, 128] width 20 height 32
click at [501, 128] on span at bounding box center [494, 128] width 20 height 32
click at [502, 128] on span at bounding box center [494, 128] width 20 height 32
click at [501, 128] on span at bounding box center [494, 128] width 20 height 32
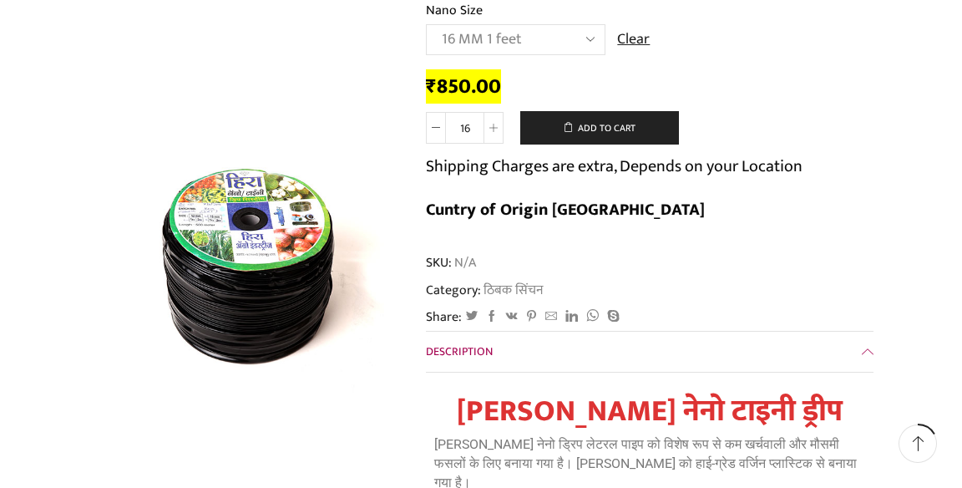
click at [501, 128] on span at bounding box center [494, 128] width 20 height 32
click at [502, 127] on span at bounding box center [494, 128] width 20 height 32
click at [499, 122] on span at bounding box center [494, 128] width 20 height 32
click at [503, 127] on span at bounding box center [494, 128] width 20 height 32
type input "20"
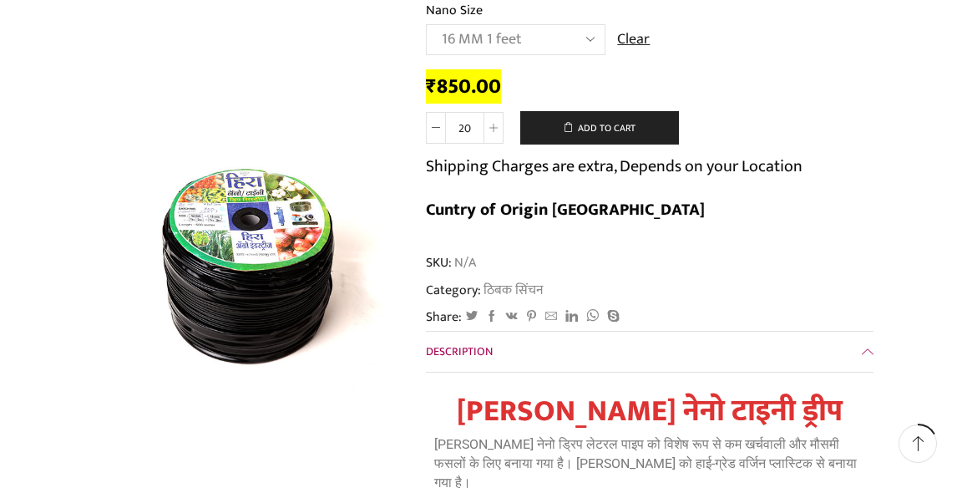
click at [654, 133] on button "Add to cart" at bounding box center [599, 127] width 159 height 33
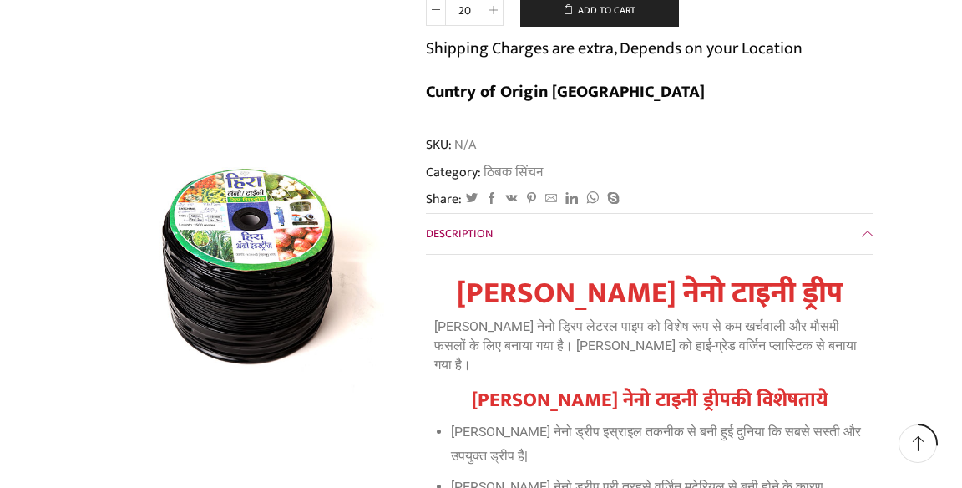
scroll to position [0, 0]
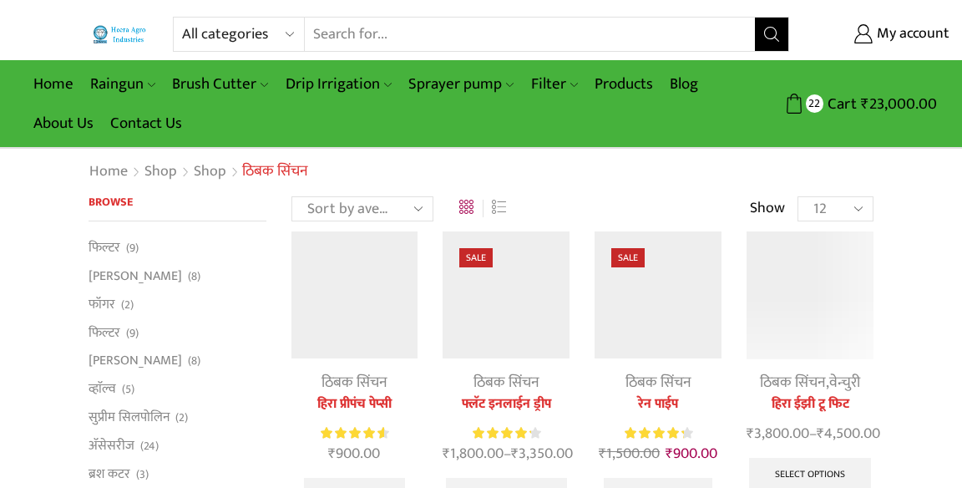
scroll to position [718, 0]
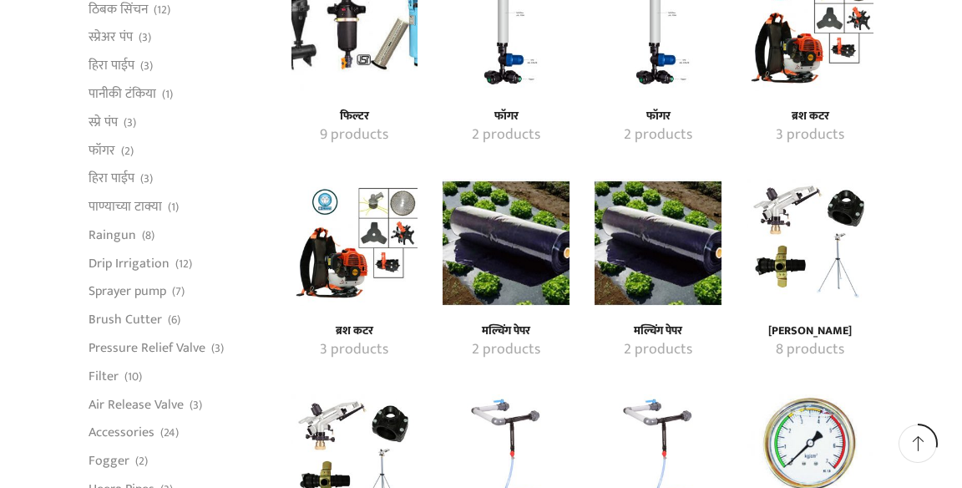
scroll to position [1146, 0]
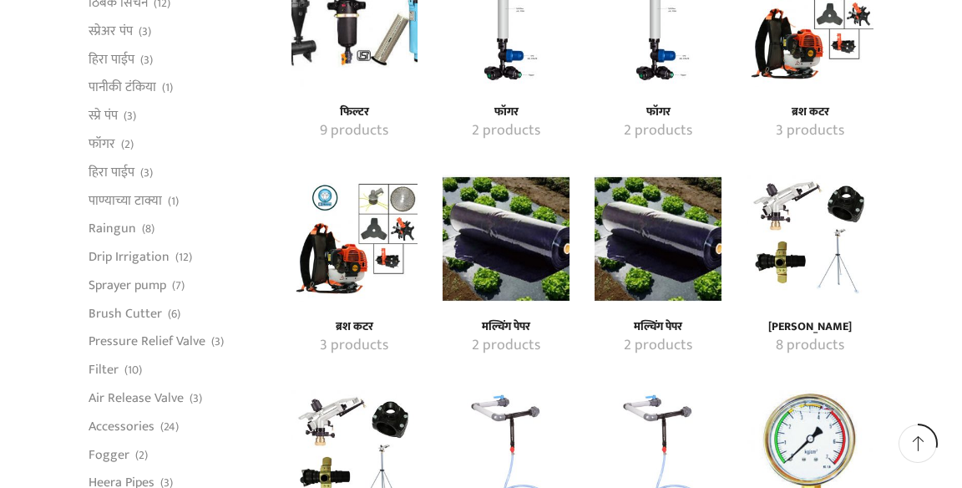
click at [533, 241] on img "Visit product category मल्चिंग पेपर" at bounding box center [506, 238] width 127 height 127
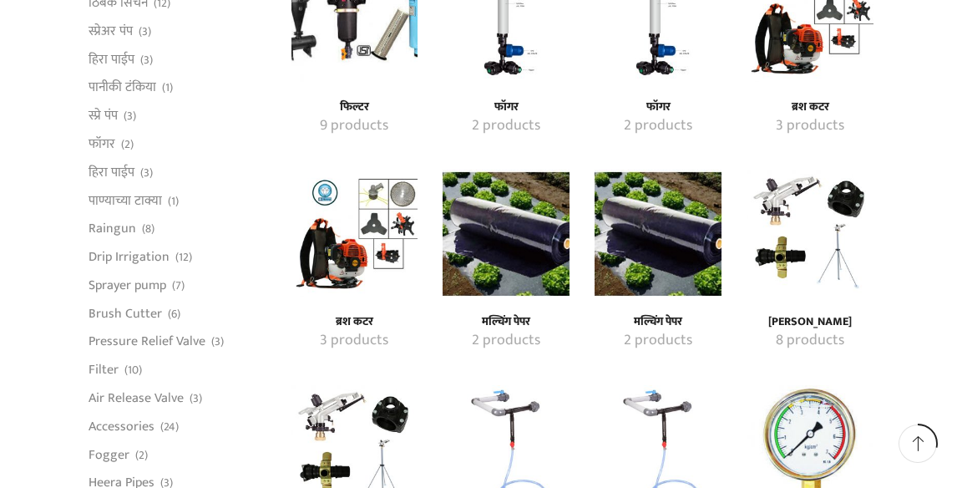
scroll to position [1226, 0]
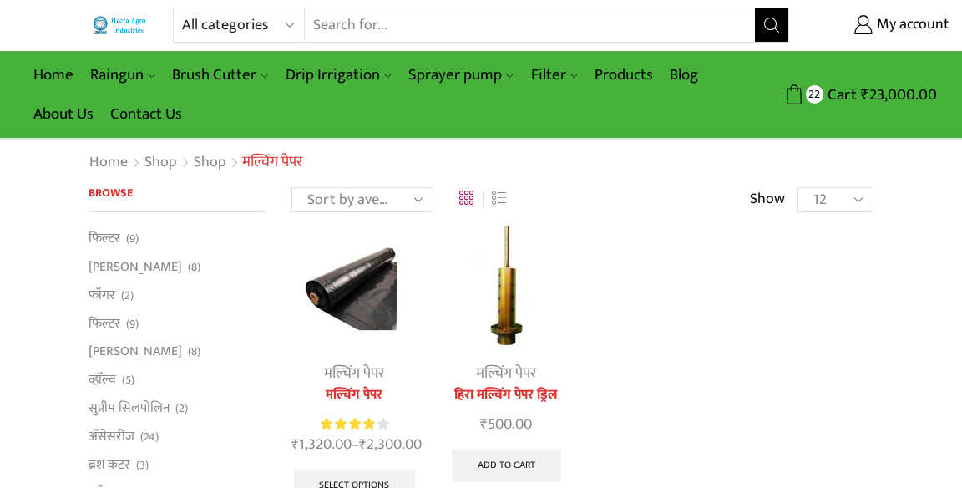
scroll to position [12, 0]
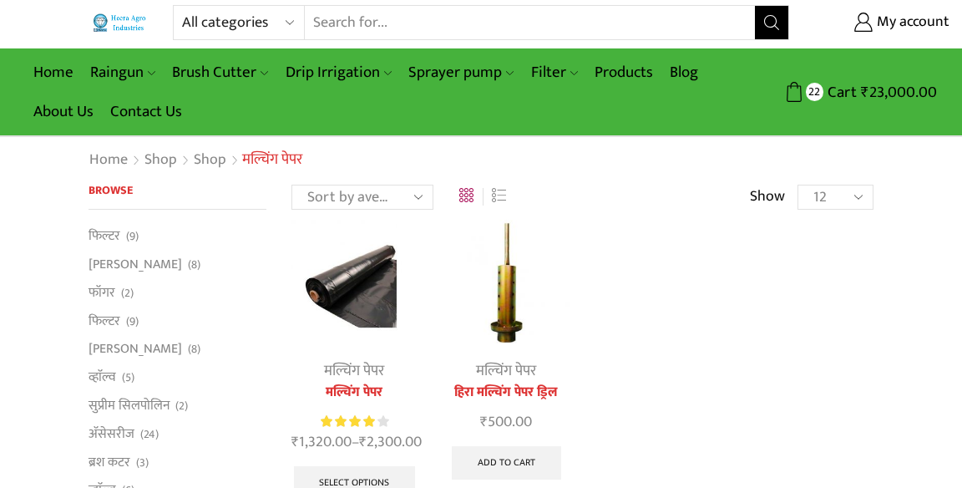
click at [339, 294] on img at bounding box center [354, 283] width 127 height 127
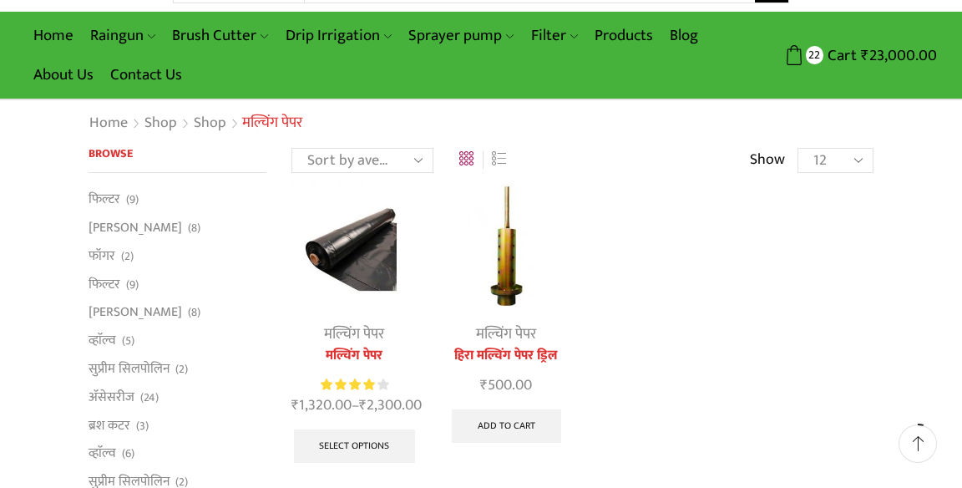
scroll to position [92, 0]
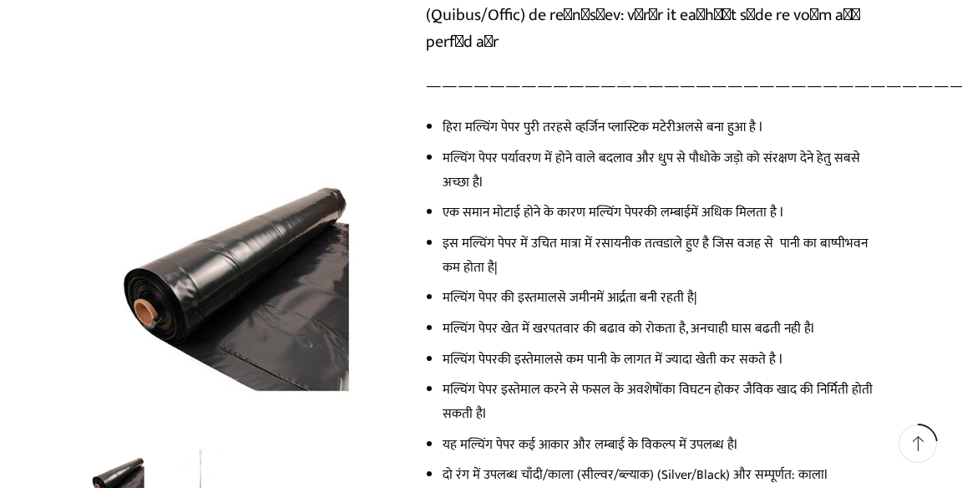
scroll to position [407, 0]
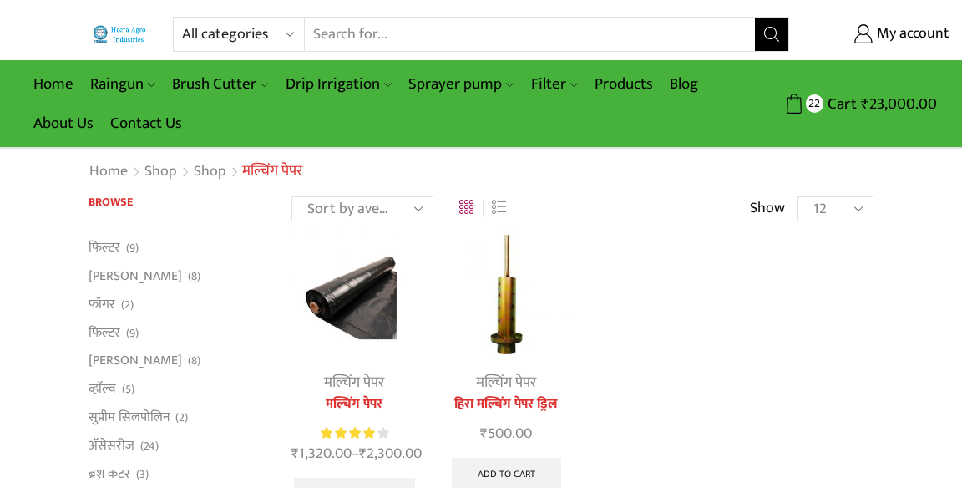
scroll to position [92, 0]
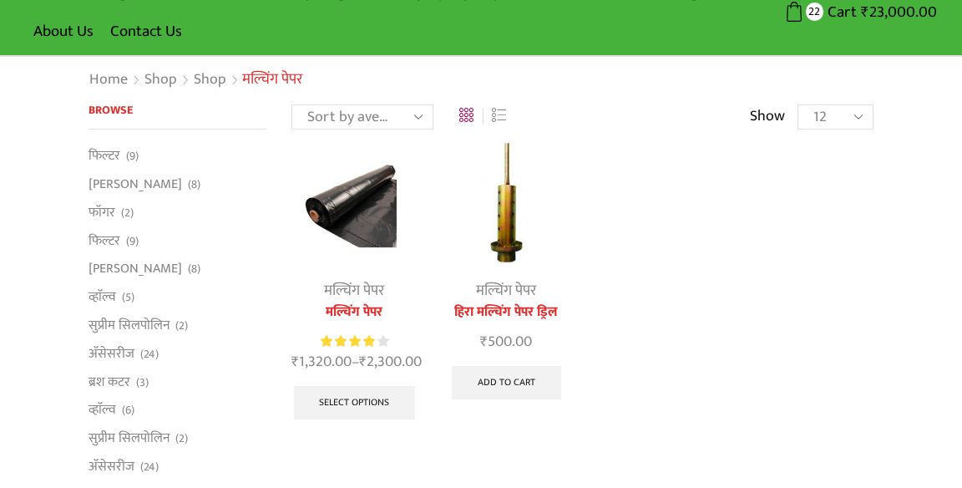
click at [334, 241] on img at bounding box center [354, 202] width 127 height 127
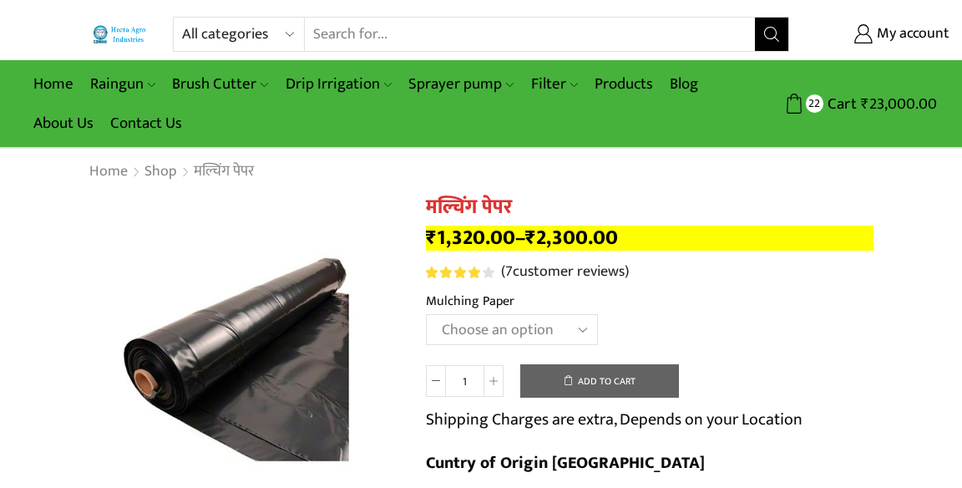
click at [586, 332] on select "Choose an option 1000 X 20 X 400 1000 X 25 X 400 1000 X 30 X 400 1200 X 20 X 40…" at bounding box center [512, 329] width 172 height 31
click at [426, 316] on select "Choose an option 1000 X 20 X 400 1000 X 25 X 400 1000 X 30 X 400 1200 X 20 X 40…" at bounding box center [512, 329] width 172 height 31
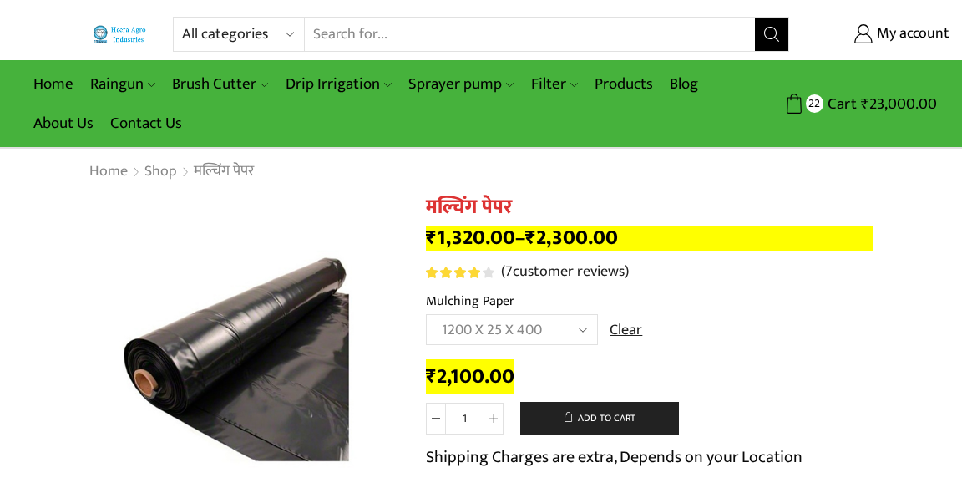
click at [565, 332] on select "Choose an option 1000 X 20 X 400 1000 X 25 X 400 1000 X 30 X 400 1200 X 20 X 40…" at bounding box center [512, 329] width 172 height 31
click at [426, 316] on select "Choose an option 1000 X 20 X 400 1000 X 25 X 400 1000 X 30 X 400 1200 X 20 X 40…" at bounding box center [512, 329] width 172 height 31
click at [575, 333] on select "Choose an option 1000 X 20 X 400 1000 X 25 X 400 1000 X 30 X 400 1200 X 20 X 40…" at bounding box center [512, 329] width 172 height 31
click at [426, 316] on select "Choose an option 1000 X 20 X 400 1000 X 25 X 400 1000 X 30 X 400 1200 X 20 X 40…" at bounding box center [512, 329] width 172 height 31
click at [573, 334] on select "Choose an option 1000 X 20 X 400 1000 X 25 X 400 1000 X 30 X 400 1200 X 20 X 40…" at bounding box center [512, 329] width 172 height 31
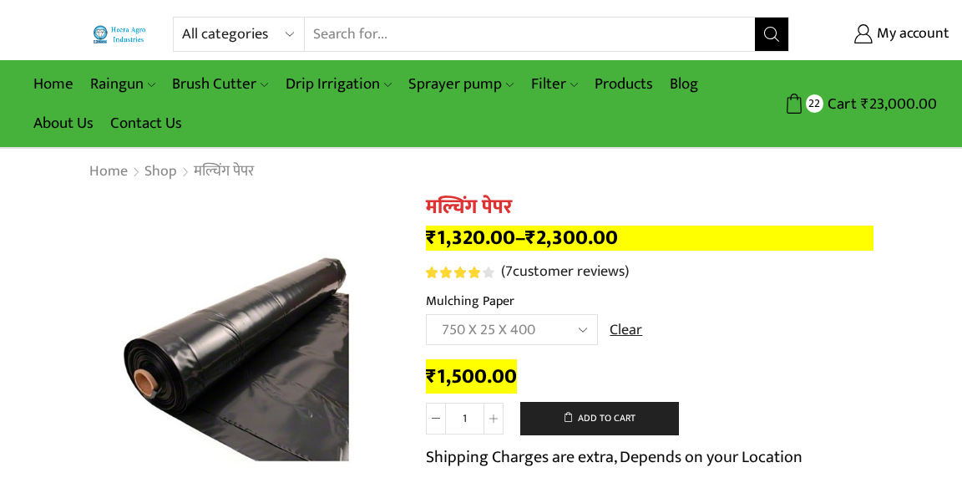
click at [580, 327] on select "Choose an option 1000 X 20 X 400 1000 X 25 X 400 1000 X 30 X 400 1200 X 20 X 40…" at bounding box center [512, 329] width 172 height 31
click at [426, 316] on select "Choose an option 1000 X 20 X 400 1000 X 25 X 400 1000 X 30 X 400 1200 X 20 X 40…" at bounding box center [512, 329] width 172 height 31
click at [568, 332] on select "Choose an option 1000 X 20 X 400 1000 X 25 X 400 1000 X 30 X 400 1200 X 20 X 40…" at bounding box center [512, 329] width 172 height 31
click at [426, 316] on select "Choose an option 1000 X 20 X 400 1000 X 25 X 400 1000 X 30 X 400 1200 X 20 X 40…" at bounding box center [512, 329] width 172 height 31
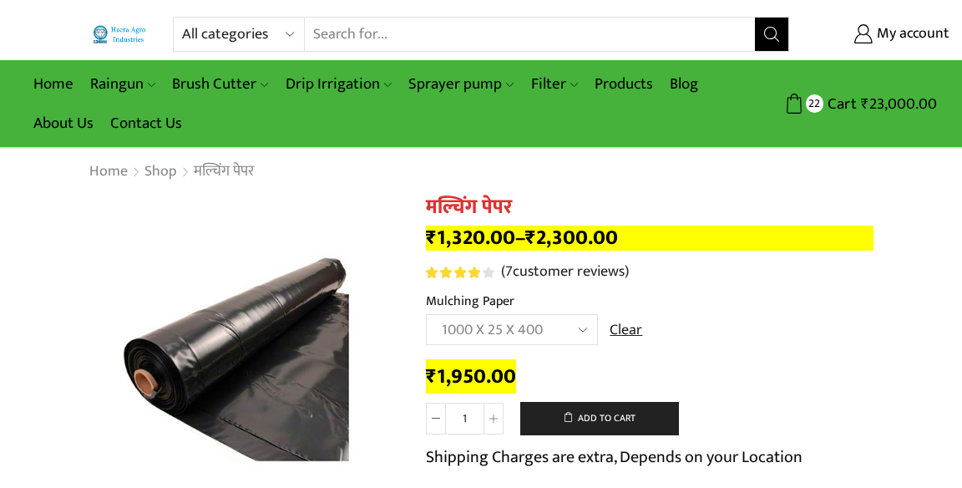
click at [584, 327] on select "Choose an option 1000 X 20 X 400 1000 X 25 X 400 1000 X 30 X 400 1200 X 20 X 40…" at bounding box center [512, 329] width 172 height 31
click at [426, 316] on select "Choose an option 1000 X 20 X 400 1000 X 25 X 400 1000 X 30 X 400 1200 X 20 X 40…" at bounding box center [512, 329] width 172 height 31
click at [570, 338] on select "Choose an option 1000 X 20 X 400 1000 X 25 X 400 1000 X 30 X 400 1200 X 20 X 40…" at bounding box center [512, 329] width 172 height 31
click at [426, 316] on select "Choose an option 1000 X 20 X 400 1000 X 25 X 400 1000 X 30 X 400 1200 X 20 X 40…" at bounding box center [512, 329] width 172 height 31
select select "1200-x-25-x-400-hi"
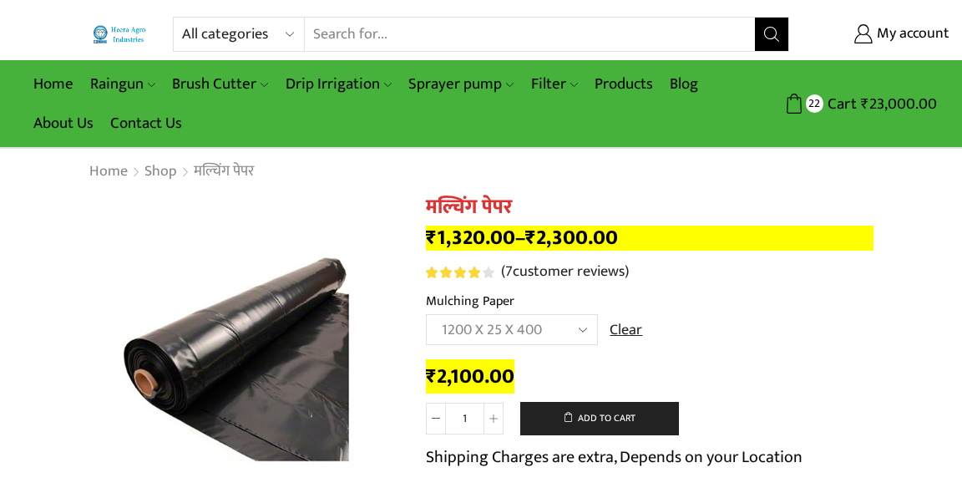
click at [635, 408] on button "Add to cart" at bounding box center [599, 418] width 159 height 33
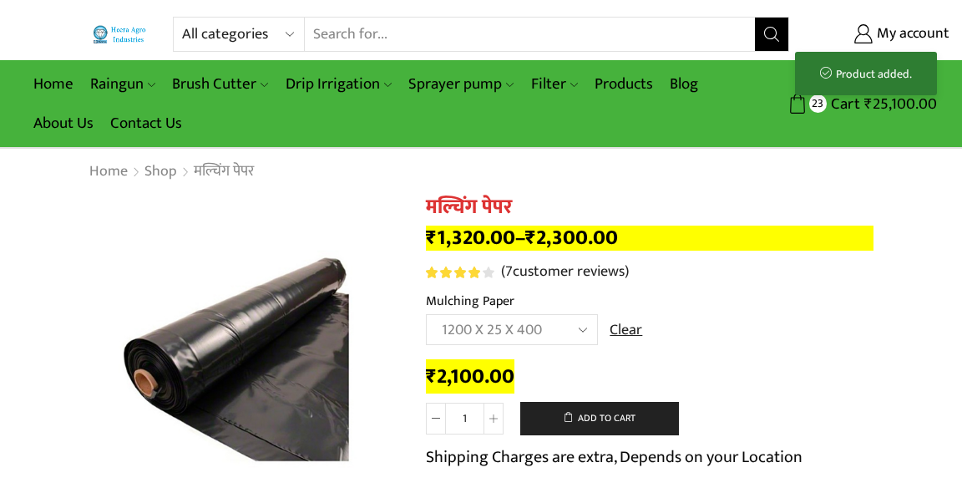
click at [493, 423] on icon at bounding box center [493, 418] width 8 height 8
type input "2"
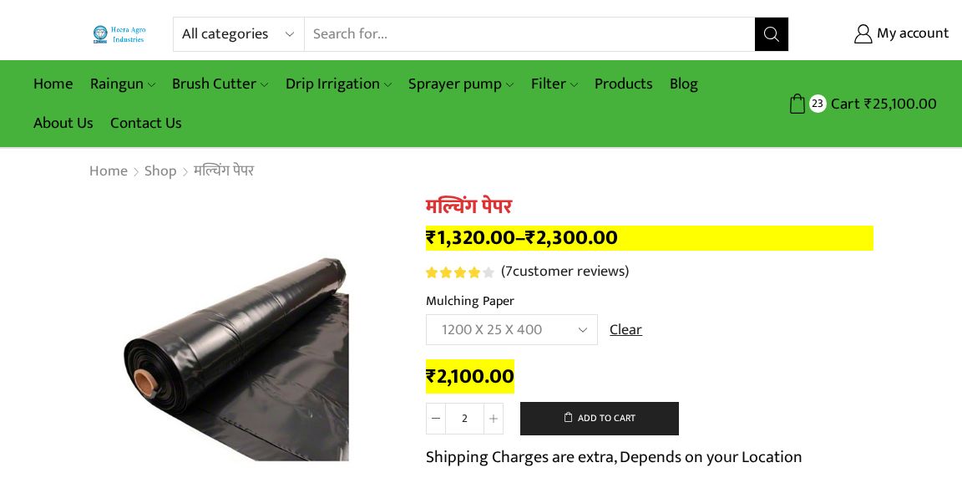
click at [637, 414] on button "Add to cart" at bounding box center [599, 418] width 159 height 33
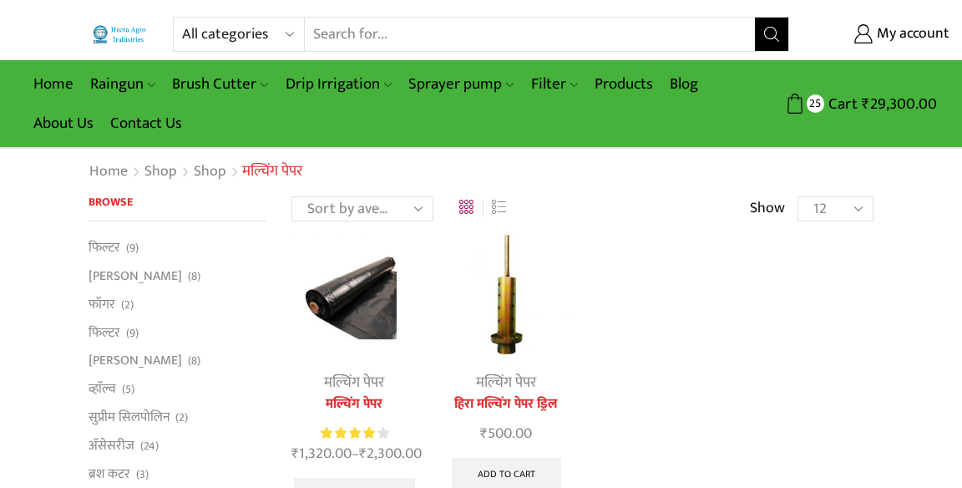
scroll to position [92, 0]
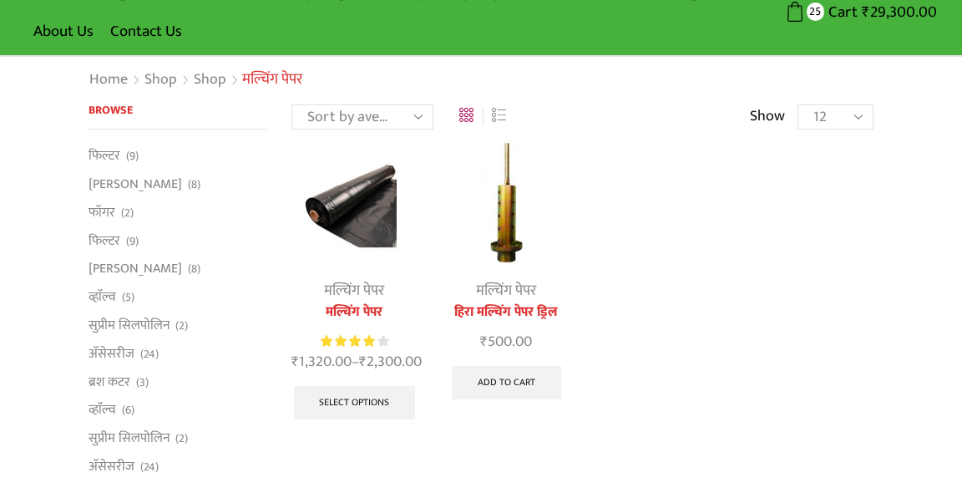
click at [497, 224] on img at bounding box center [506, 202] width 127 height 127
click at [504, 245] on img at bounding box center [506, 202] width 127 height 127
click at [956, 73] on div "Home Shop Shop मल्चिंग पेपर Return to previous page" at bounding box center [481, 80] width 962 height 47
click at [493, 191] on img at bounding box center [506, 202] width 127 height 127
click at [493, 192] on img at bounding box center [506, 202] width 127 height 127
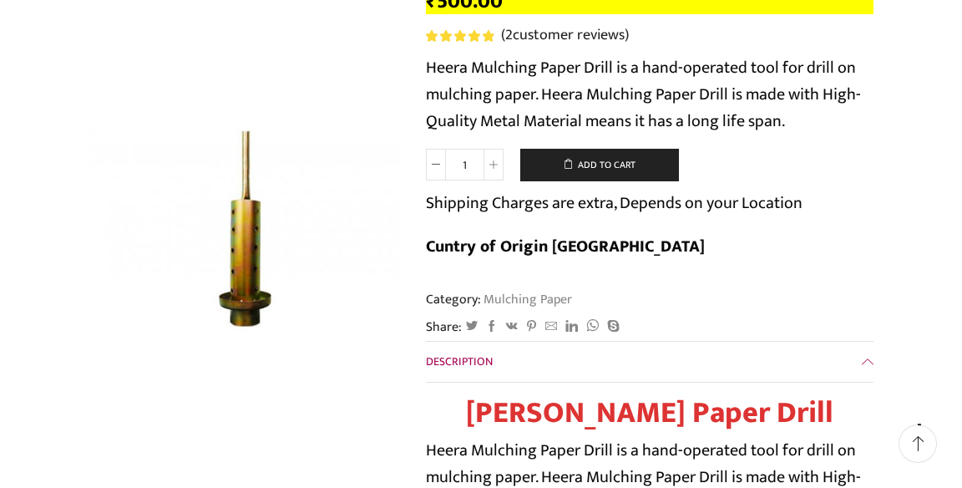
scroll to position [246, 0]
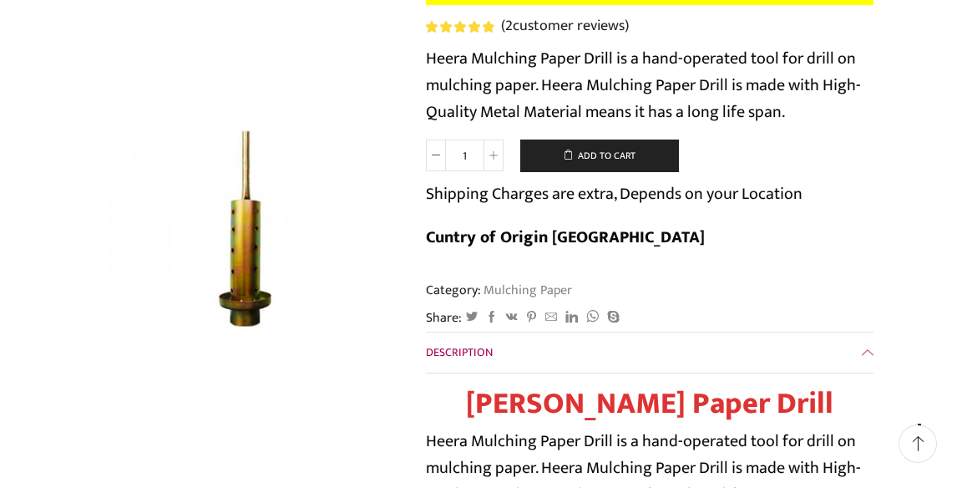
click at [621, 162] on button "Add to cart" at bounding box center [599, 155] width 159 height 33
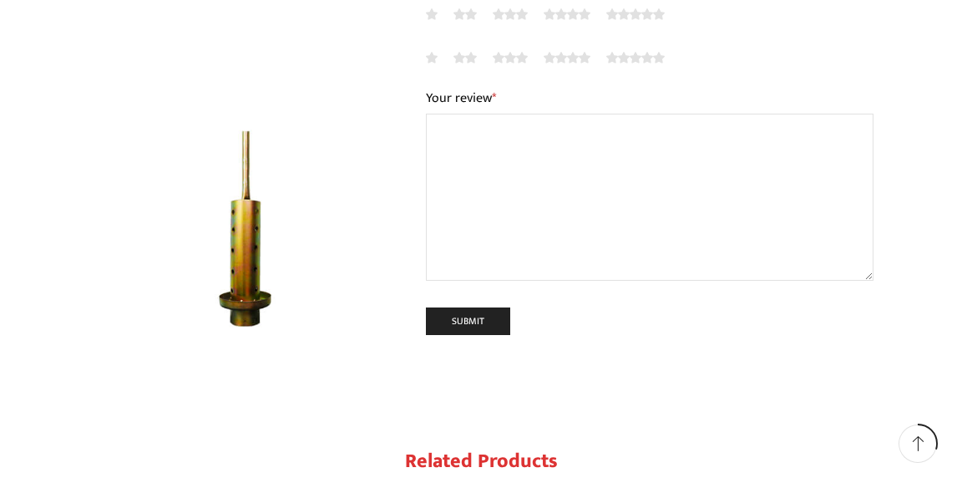
scroll to position [2588, 0]
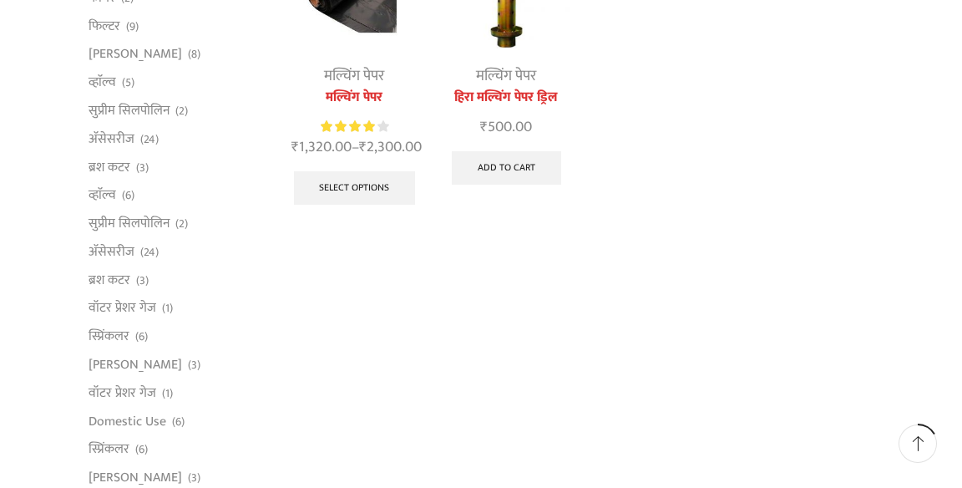
scroll to position [352, 0]
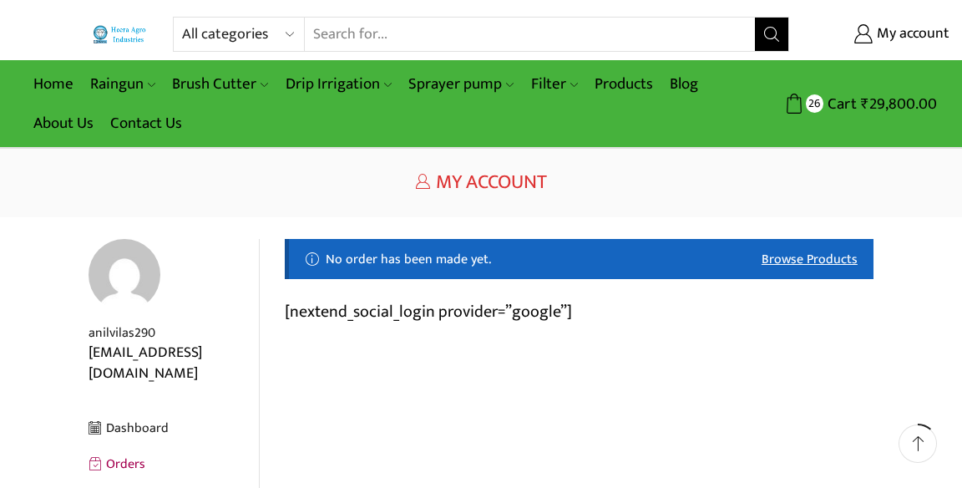
scroll to position [26, 0]
